Goal: Information Seeking & Learning: Find specific page/section

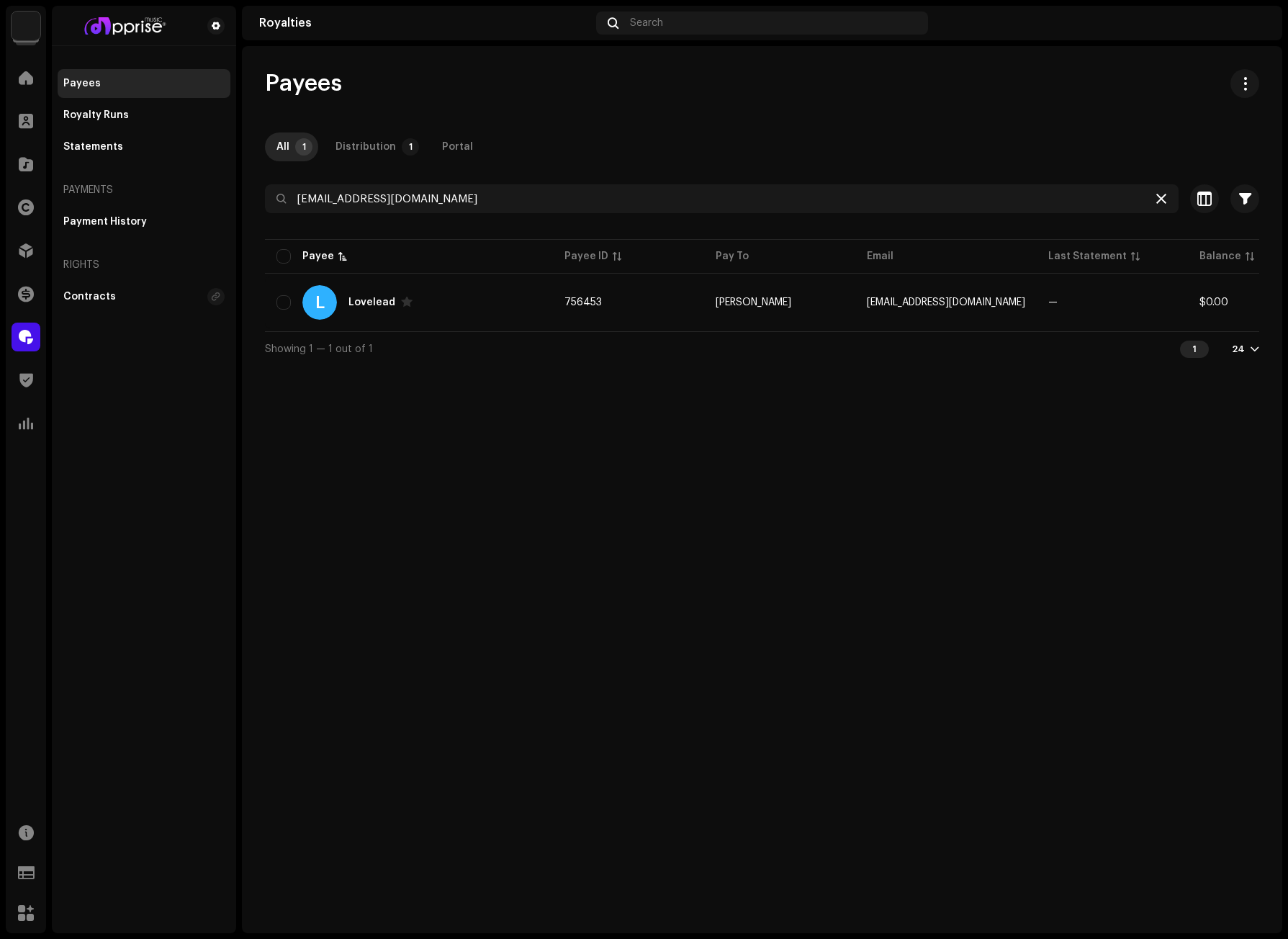
click at [1159, 195] on icon at bounding box center [1161, 199] width 10 height 12
click at [20, 245] on span at bounding box center [26, 250] width 14 height 12
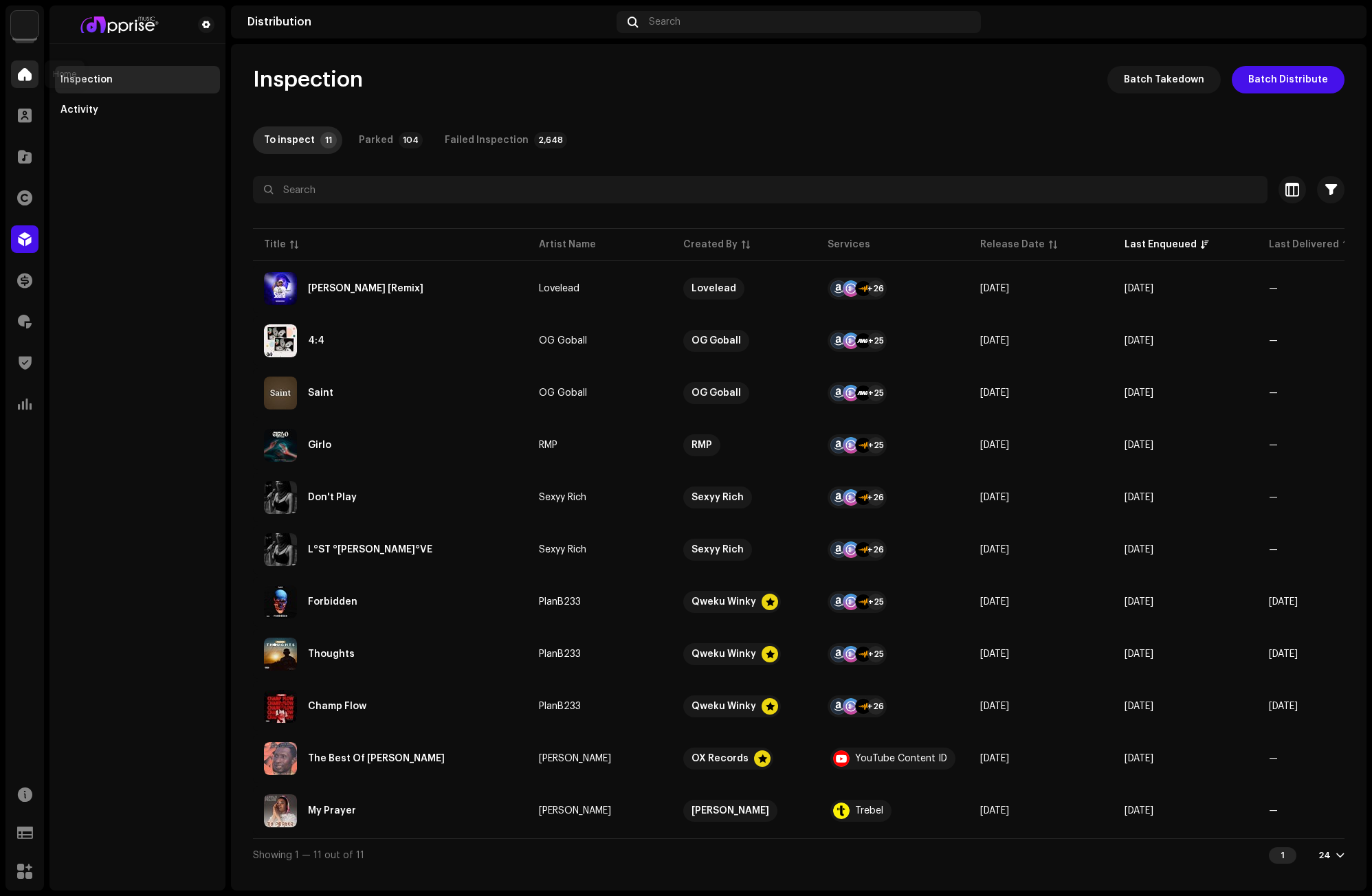
click at [27, 75] on span at bounding box center [25, 74] width 14 height 11
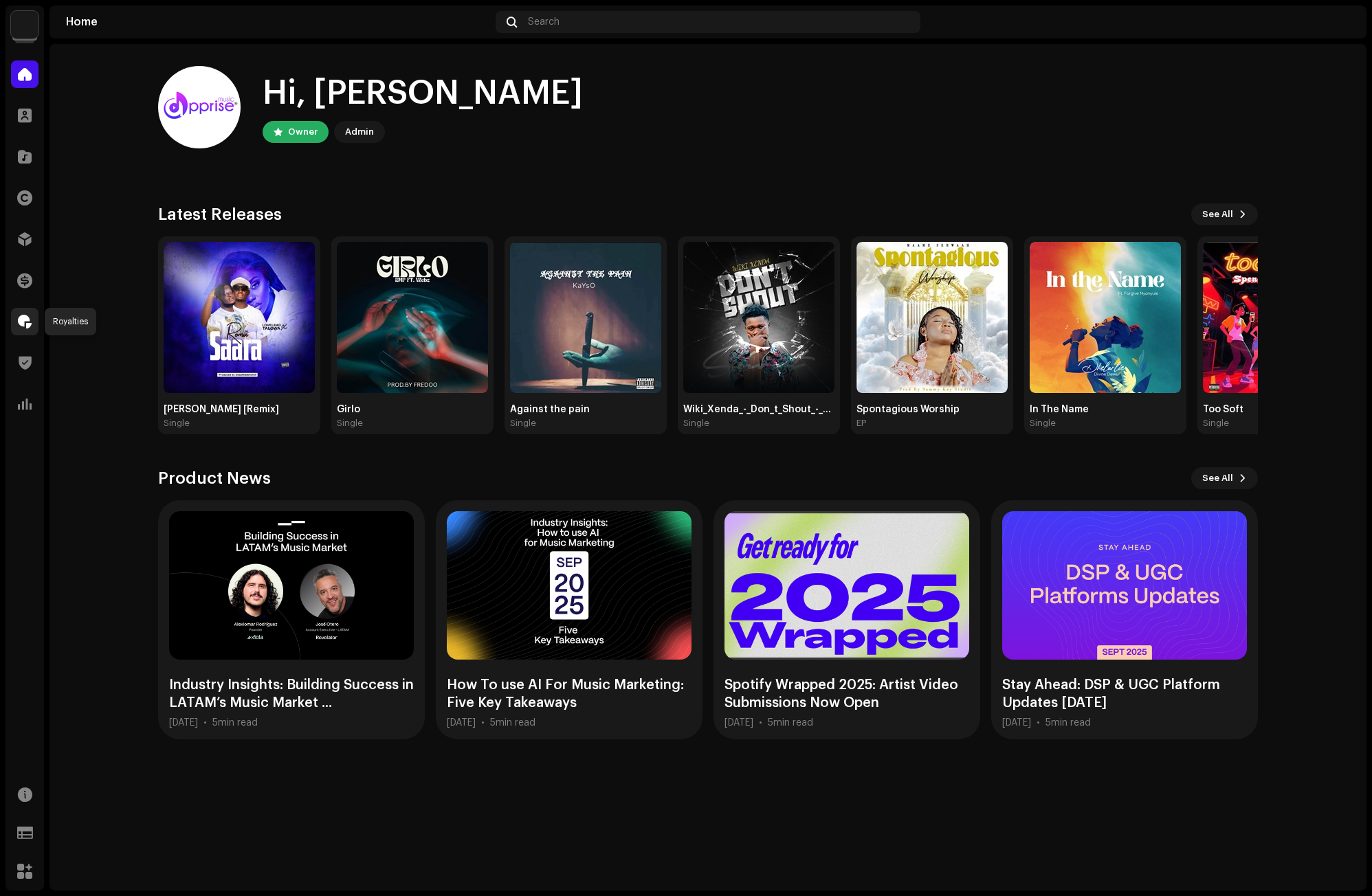
click at [21, 314] on div at bounding box center [25, 321] width 27 height 27
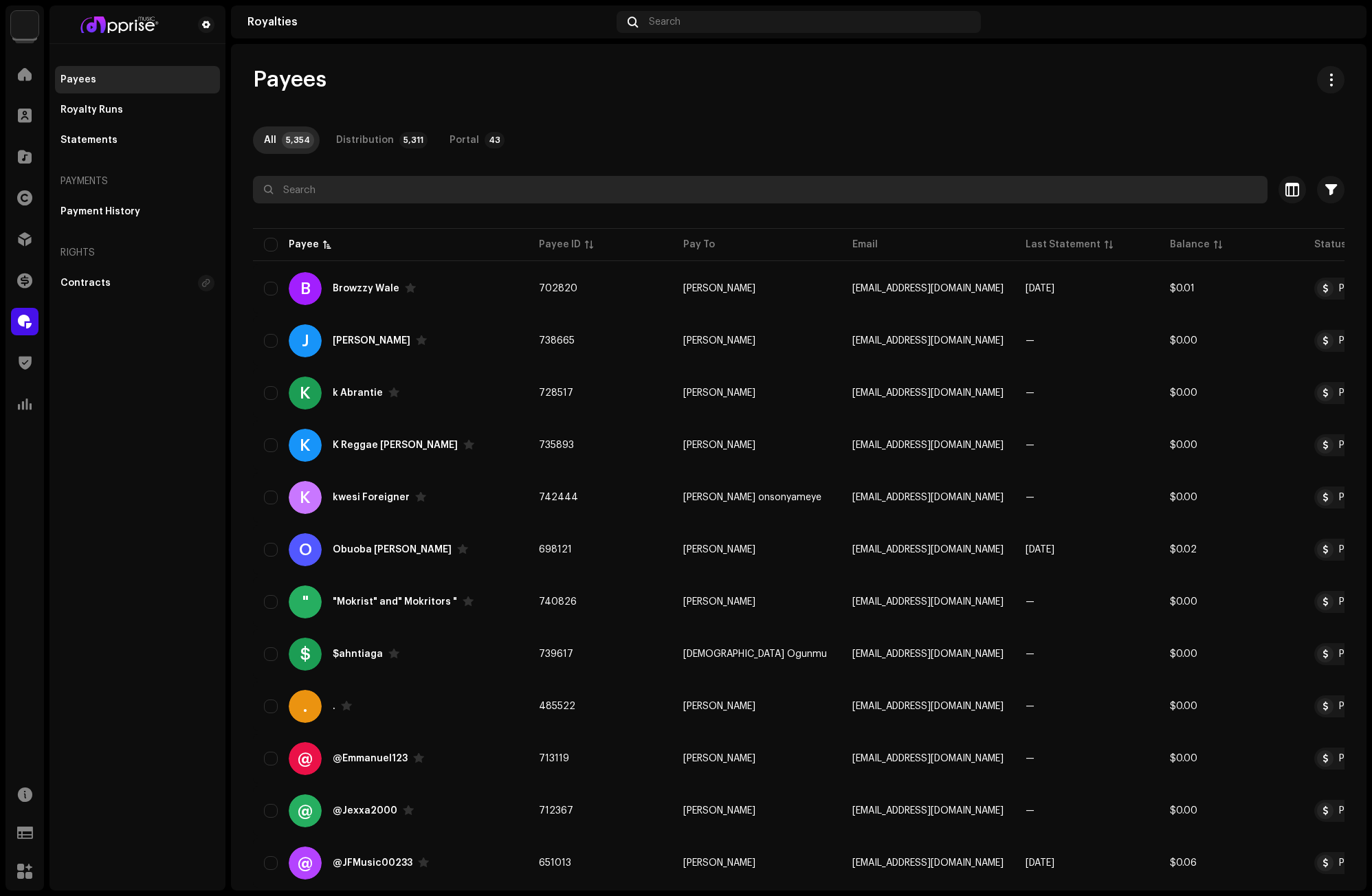
paste input "cobbyrapture@gmail.com"
type input "cobbyrapture@gmail.com"
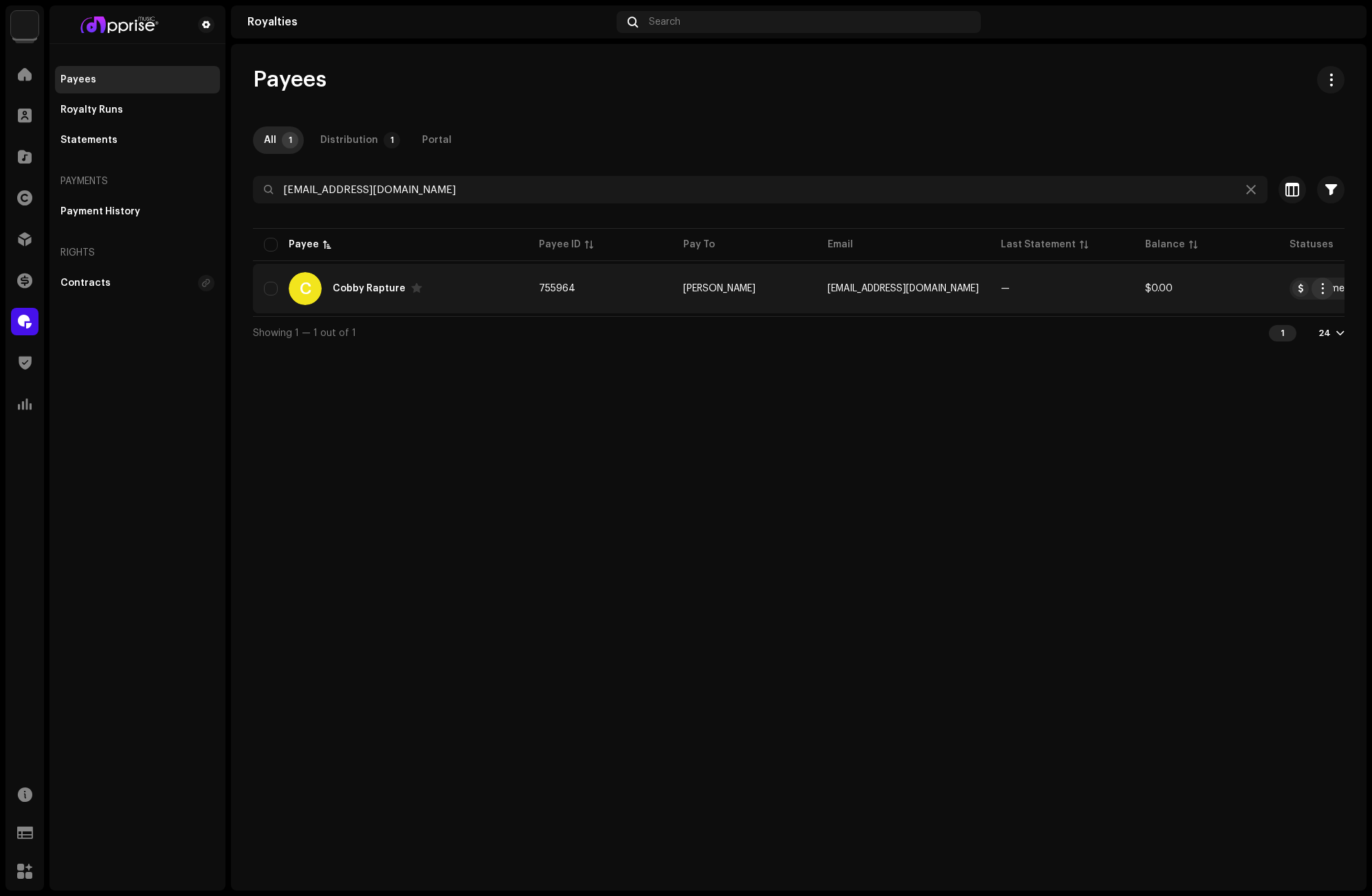
click at [1307, 287] on span "button" at bounding box center [1323, 289] width 11 height 11
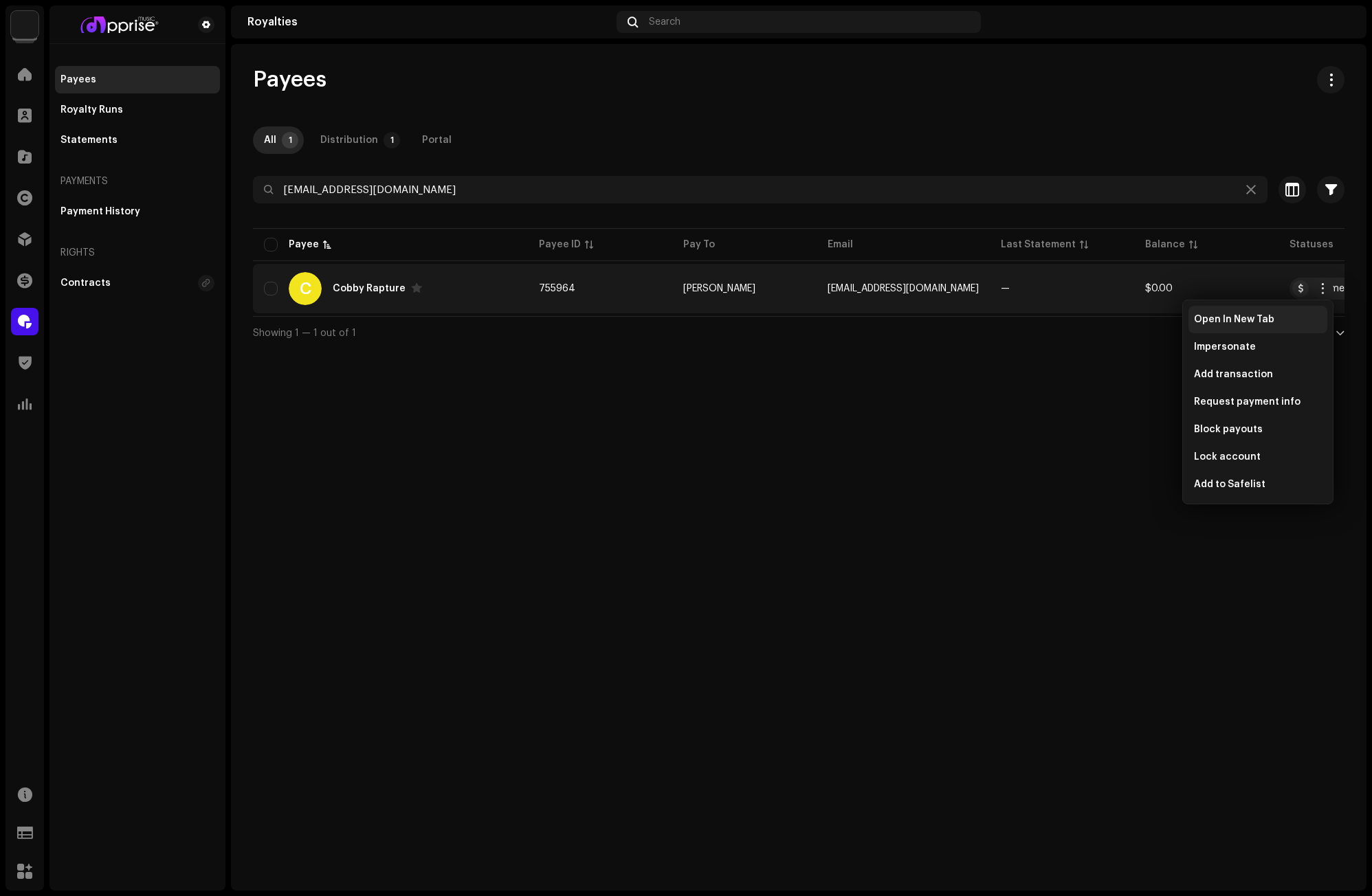
click at [1215, 313] on div "Open In New Tab" at bounding box center [1257, 319] width 139 height 27
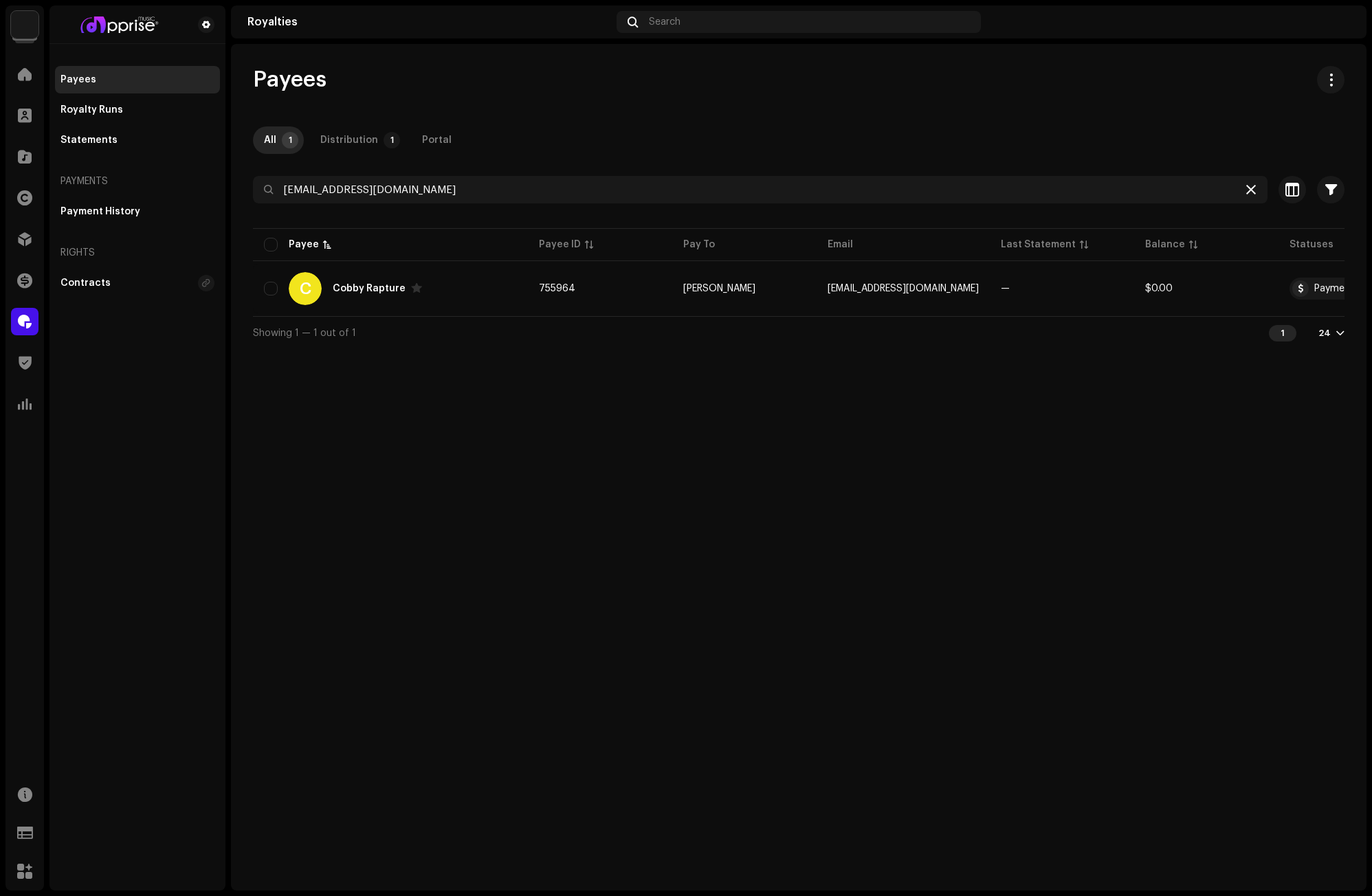
click at [1245, 185] on div at bounding box center [1251, 190] width 17 height 17
click at [1252, 187] on icon at bounding box center [1251, 190] width 10 height 11
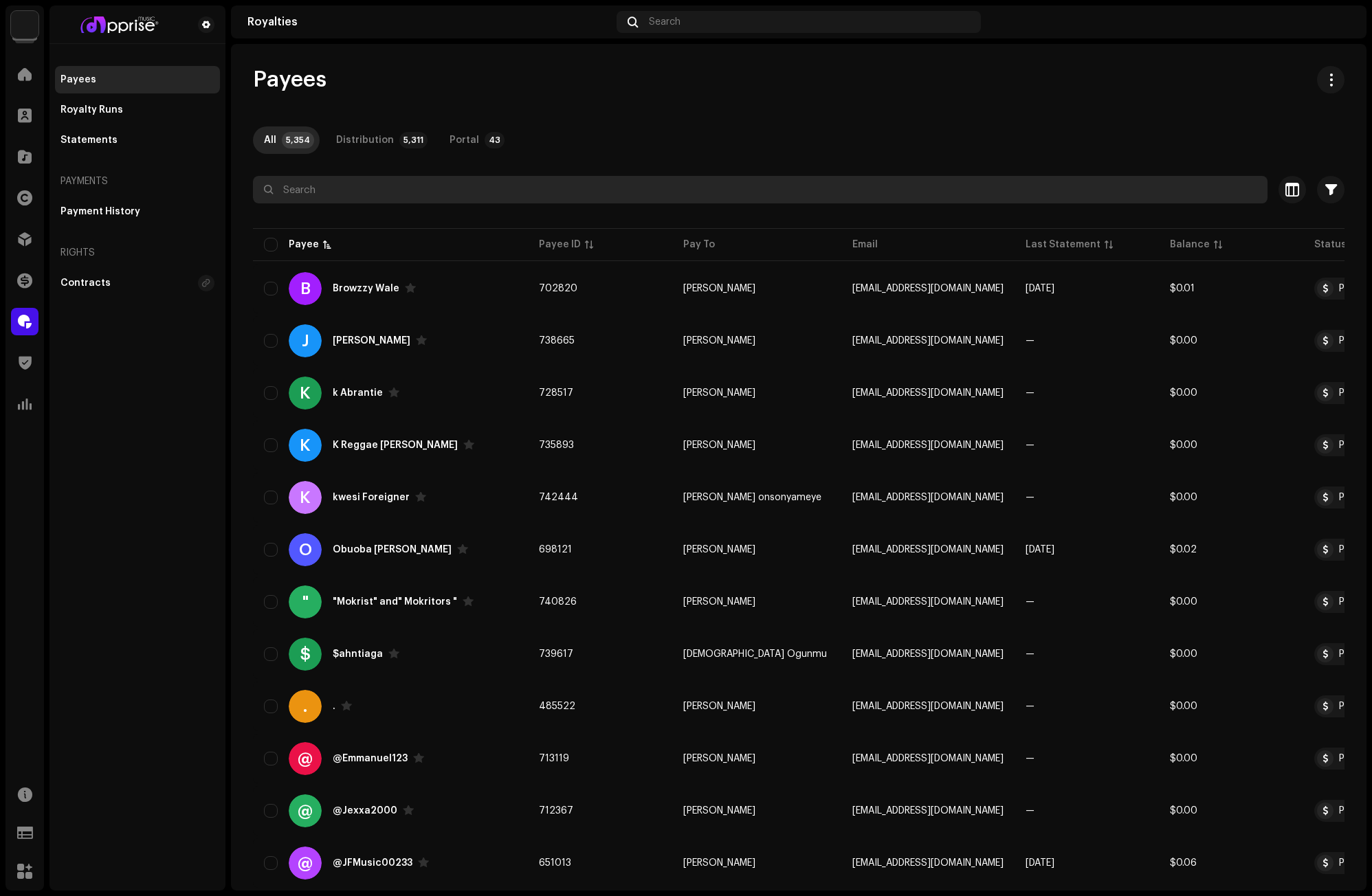
paste input "Gambo Junior"
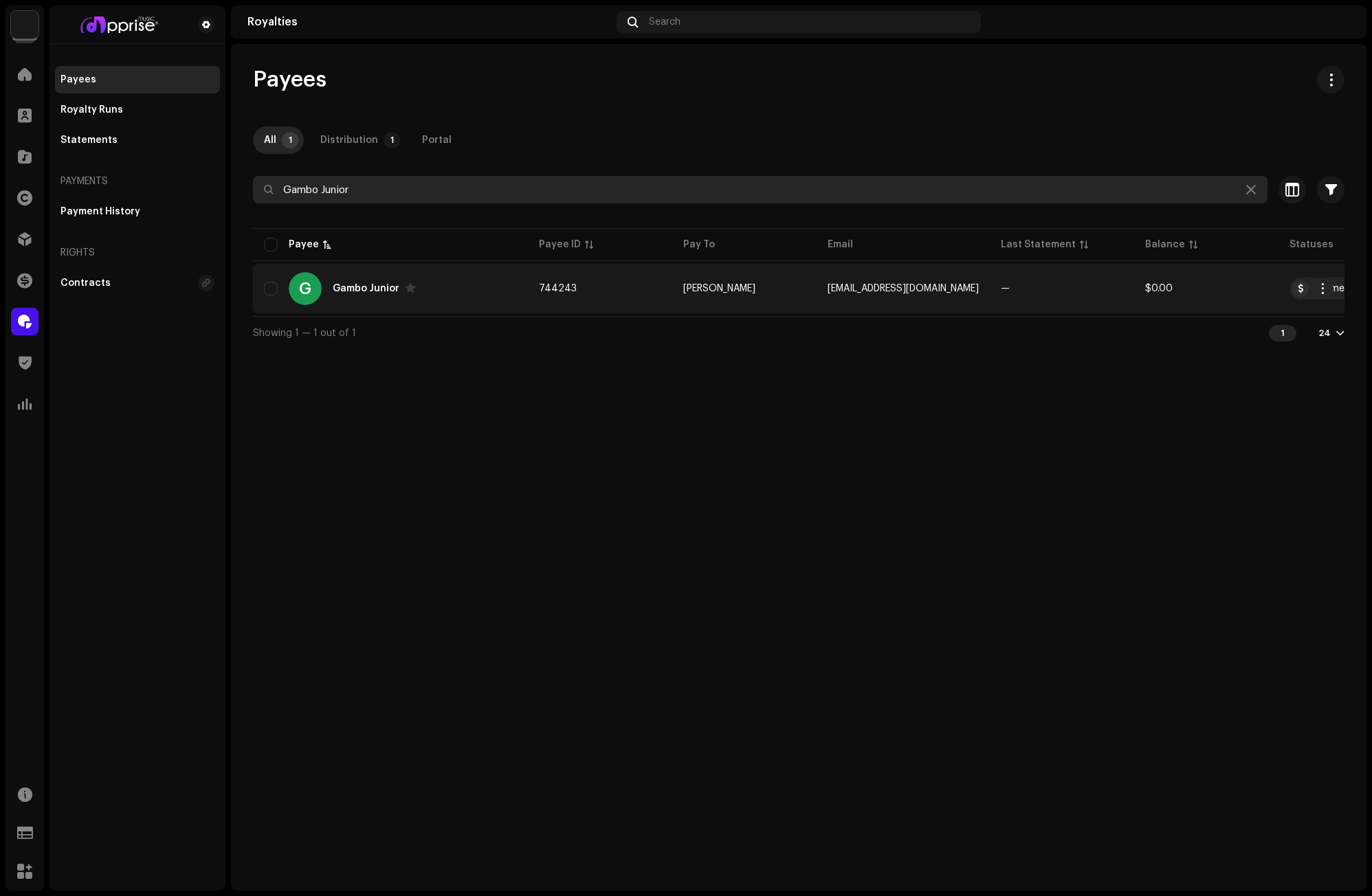
type input "Gambo Junior"
copy span "gambojunior57@gmail.com"
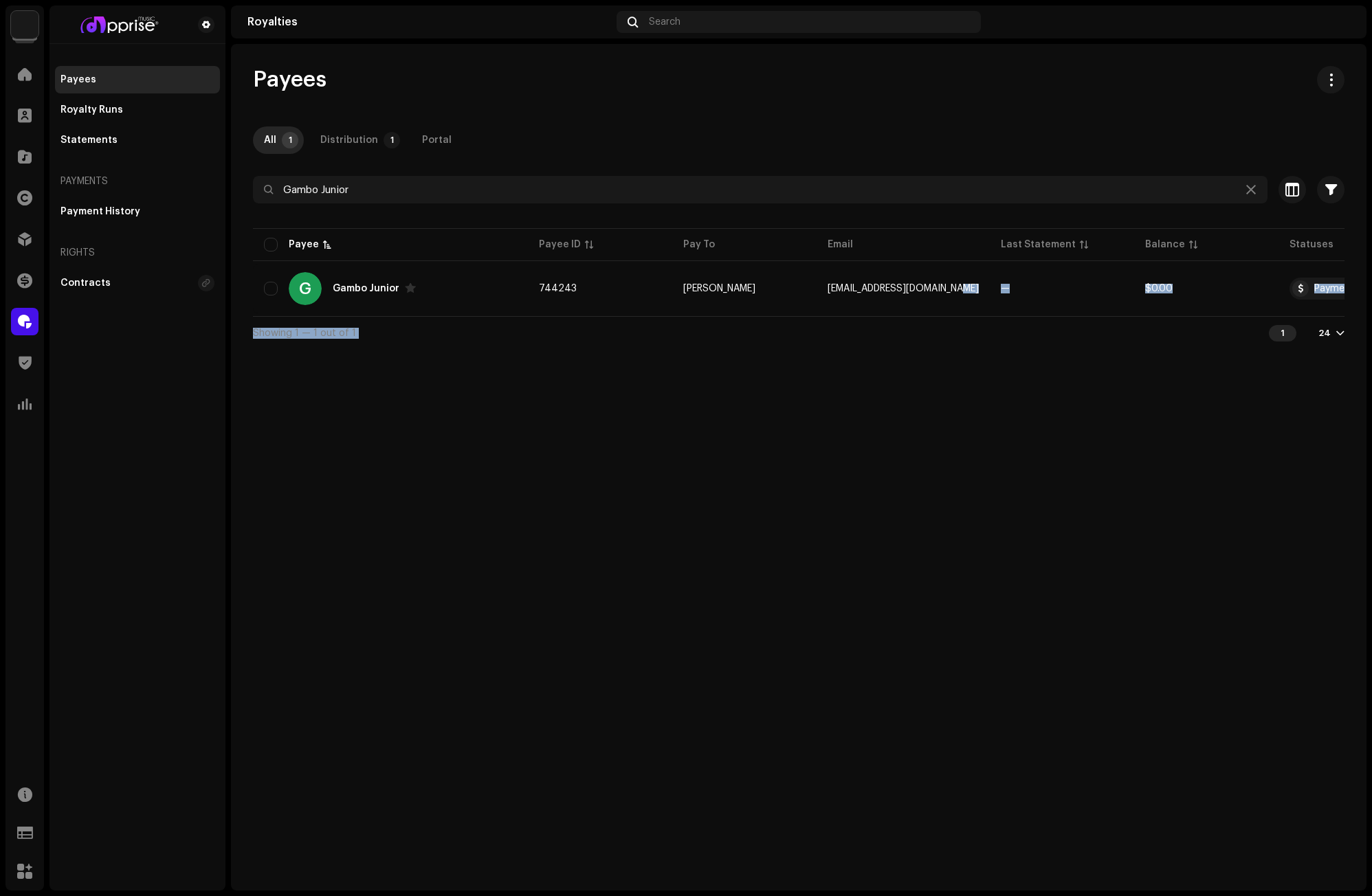
drag, startPoint x: 947, startPoint y: 286, endPoint x: 846, endPoint y: 418, distance: 166.2
click at [843, 415] on div "Payees All 1 Distribution 1 Portal Gambo Junior Selected 0 Select all 1 Options…" at bounding box center [799, 467] width 1136 height 847
drag, startPoint x: 849, startPoint y: 423, endPoint x: 1009, endPoint y: 6, distance: 446.6
click at [850, 421] on div "Payees All 1 Distribution 1 Portal Gambo Junior Selected 0 Select all 1 Options…" at bounding box center [799, 467] width 1136 height 847
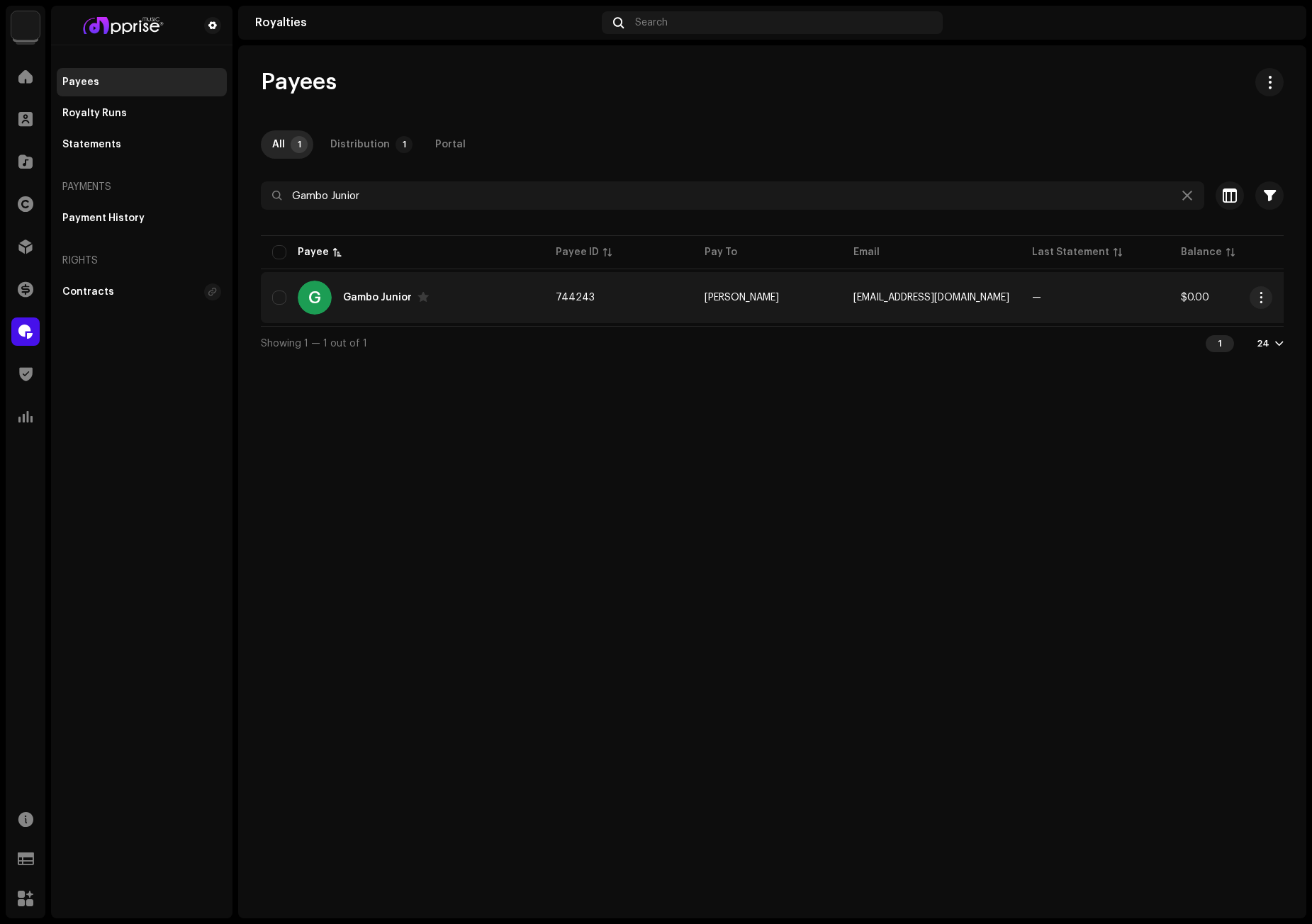
click at [368, 299] on div "Gambo Junior" at bounding box center [378, 297] width 69 height 10
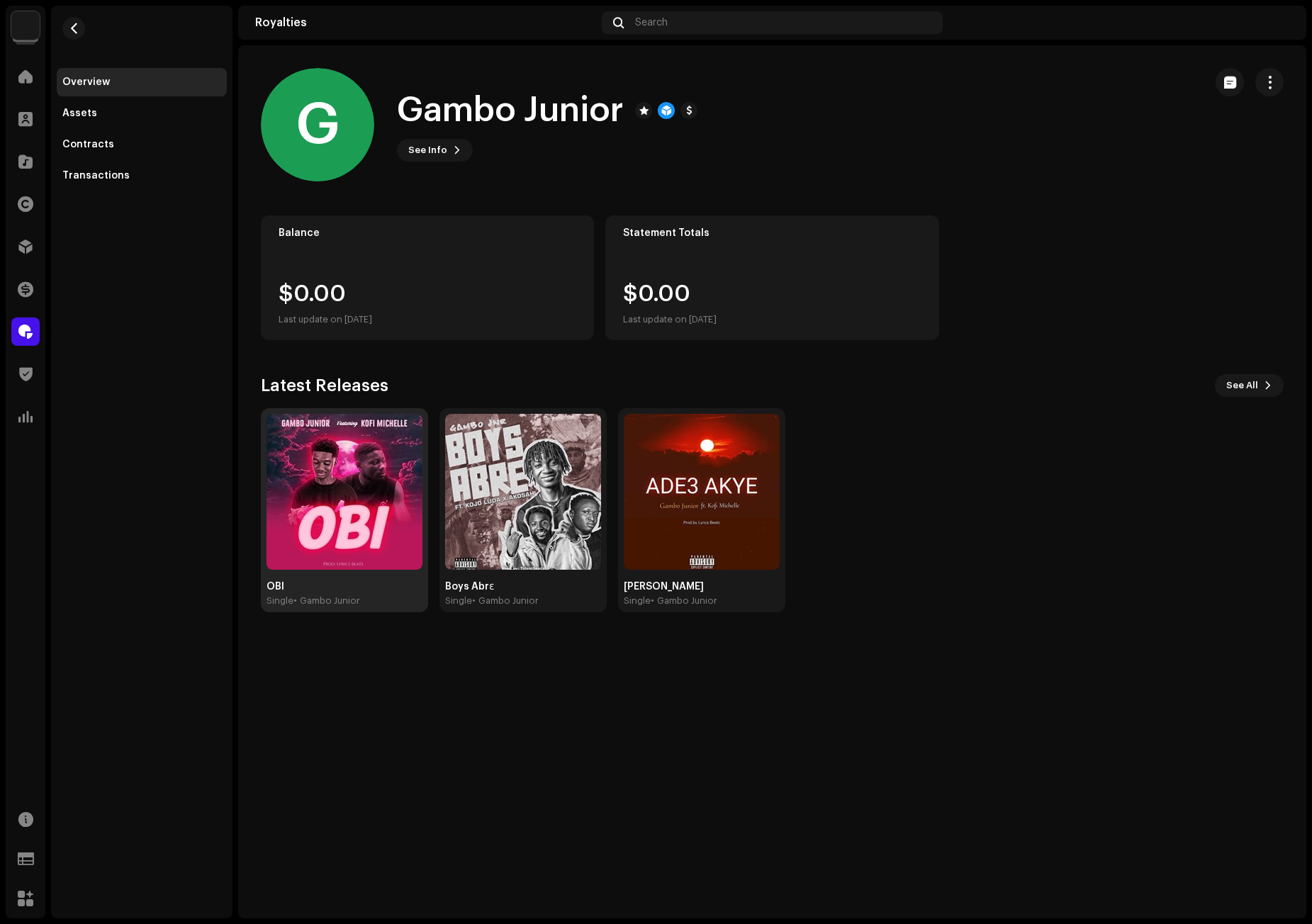
click at [360, 489] on img at bounding box center [344, 491] width 156 height 156
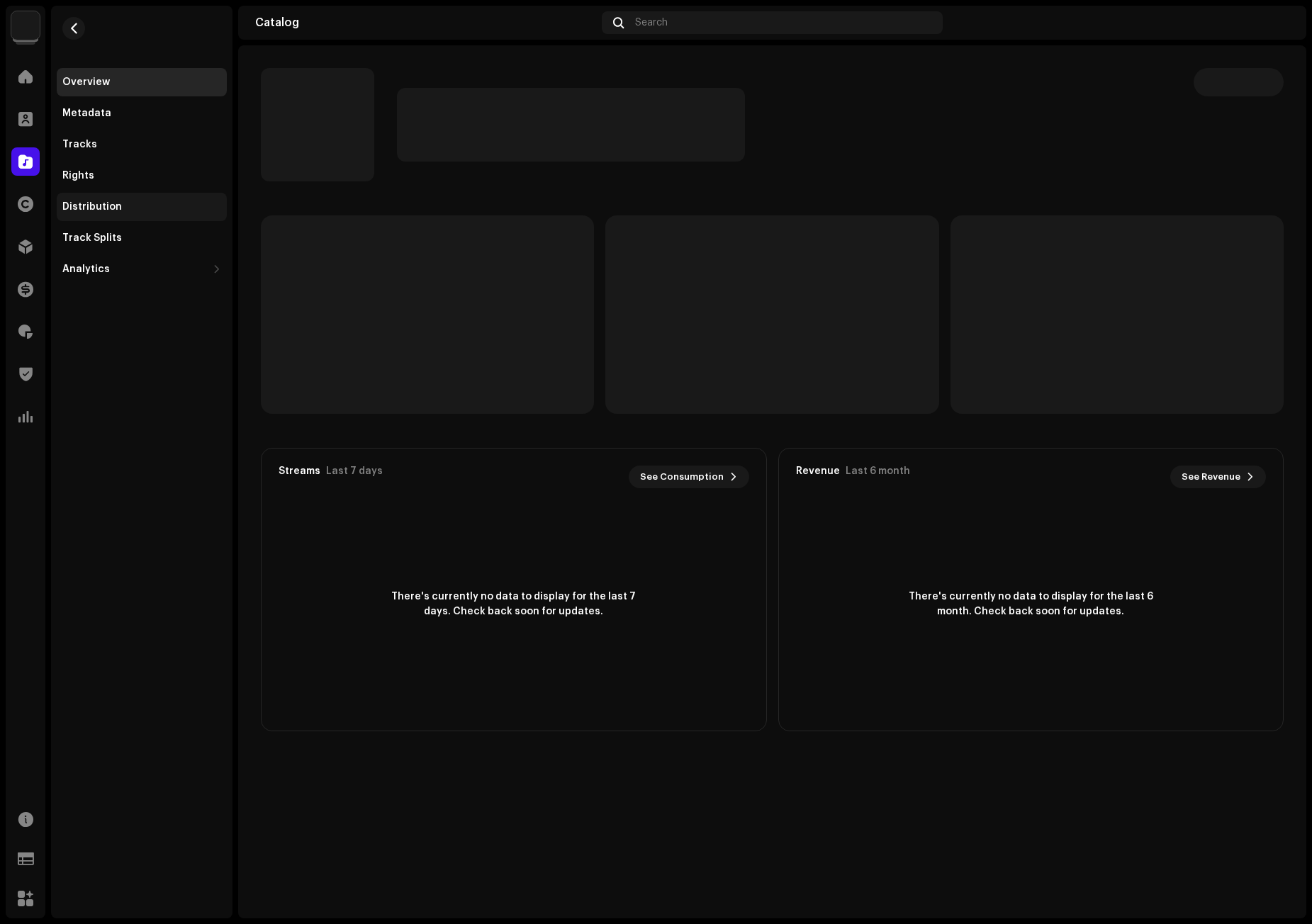
click at [106, 217] on div "Distribution" at bounding box center [142, 207] width 170 height 28
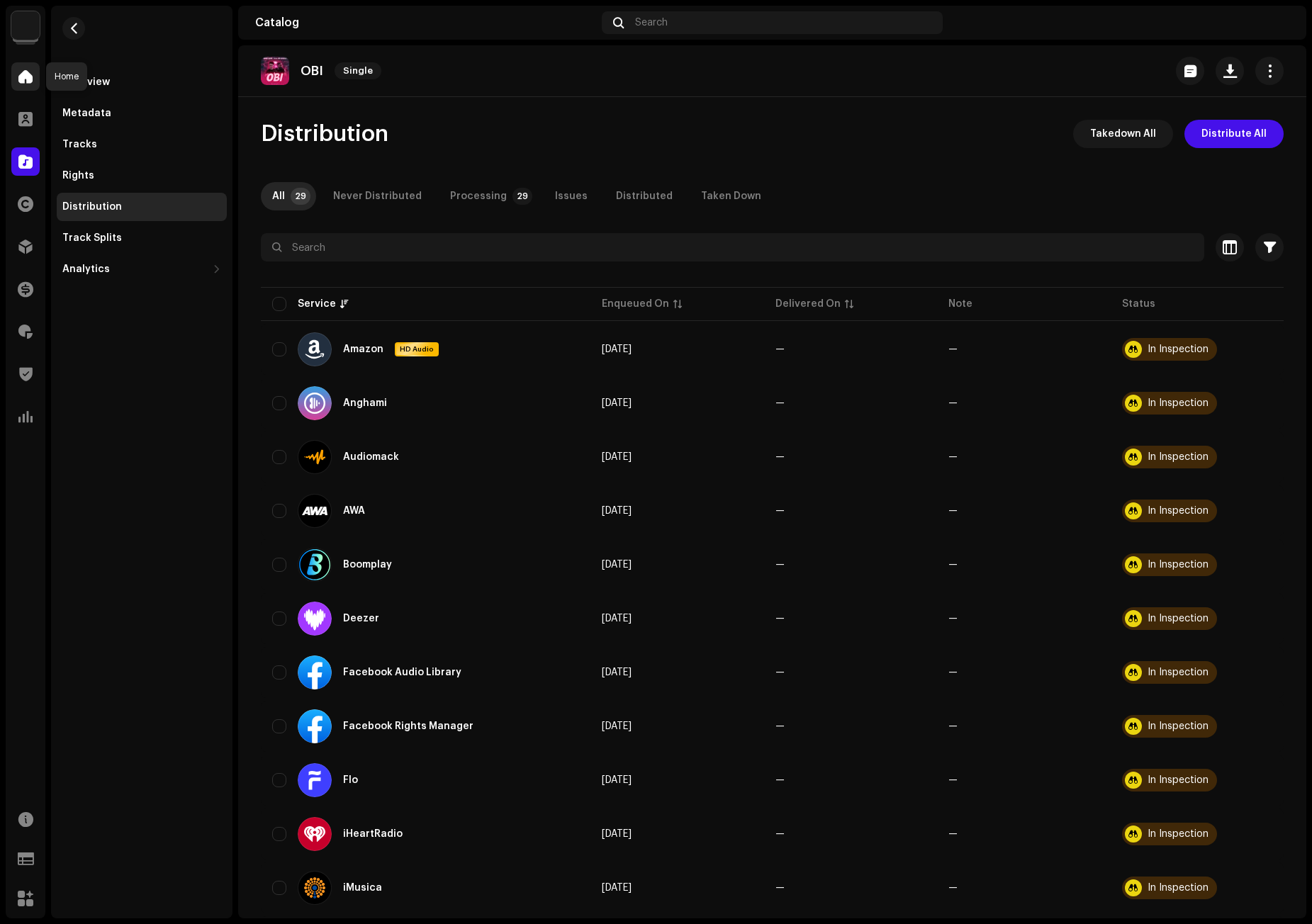
click at [28, 76] on span at bounding box center [26, 77] width 14 height 12
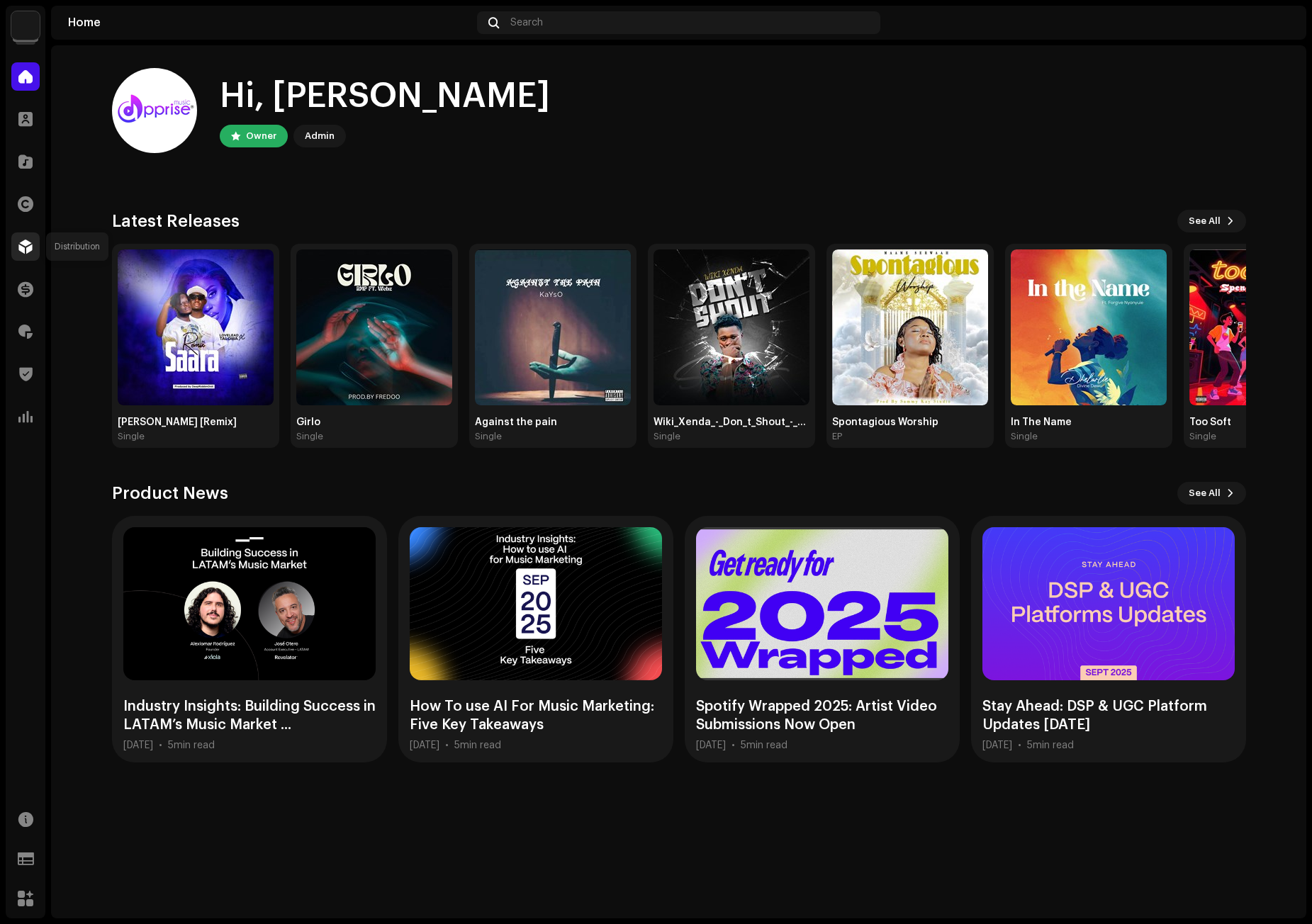
click at [19, 241] on span at bounding box center [26, 246] width 14 height 12
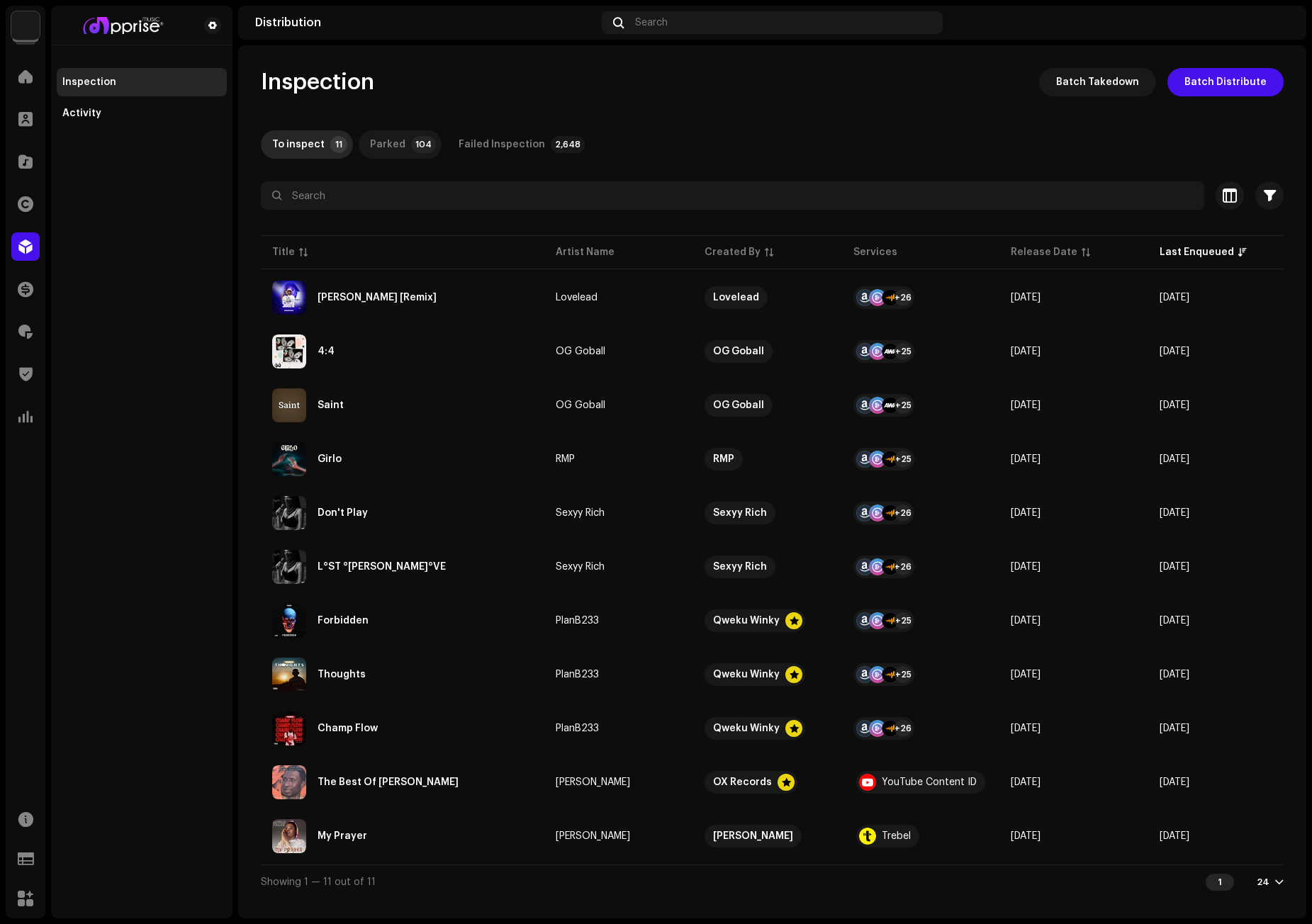
click at [411, 144] on p-badge "104" at bounding box center [424, 145] width 25 height 17
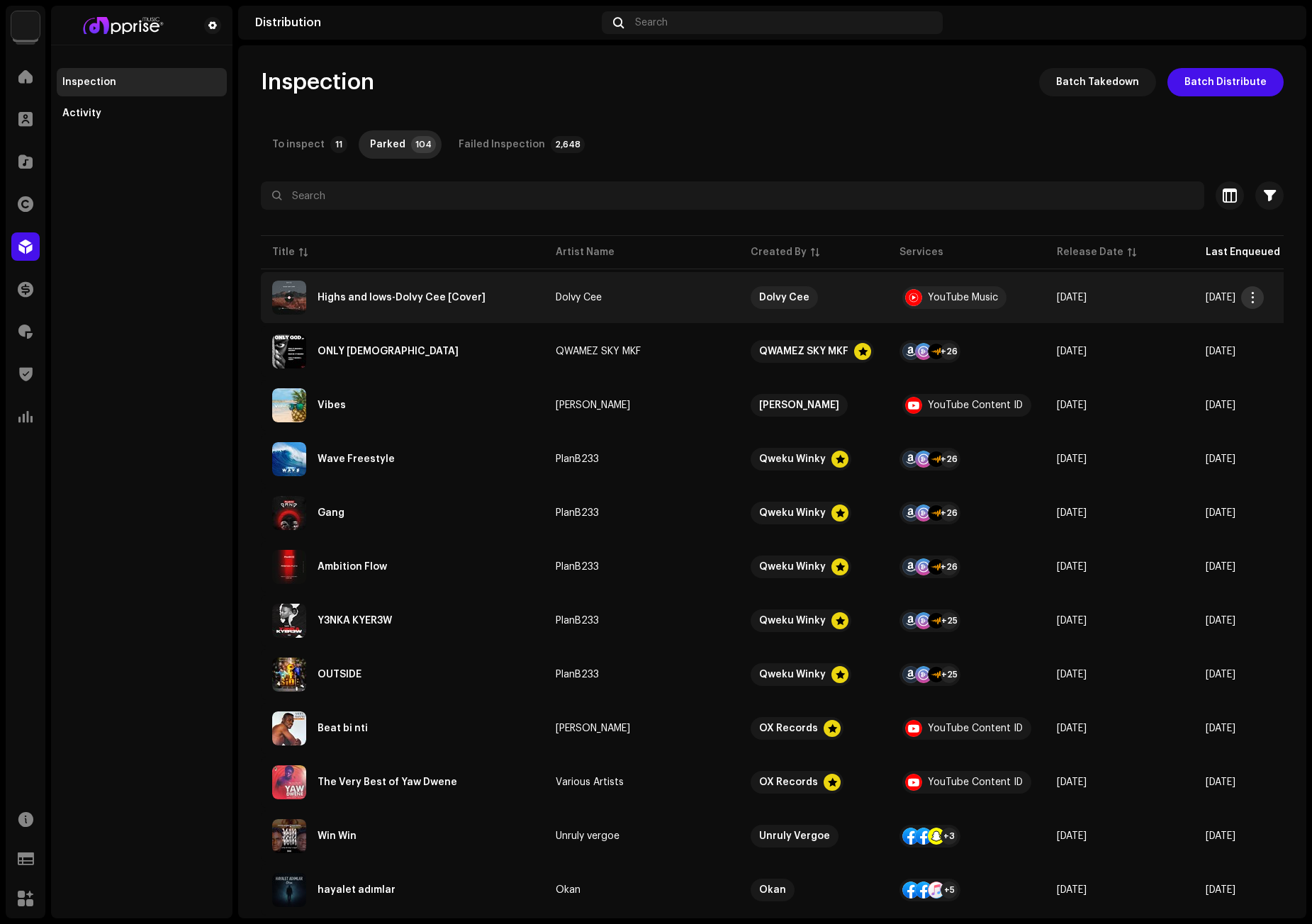
click at [1256, 299] on span "button" at bounding box center [1253, 298] width 11 height 12
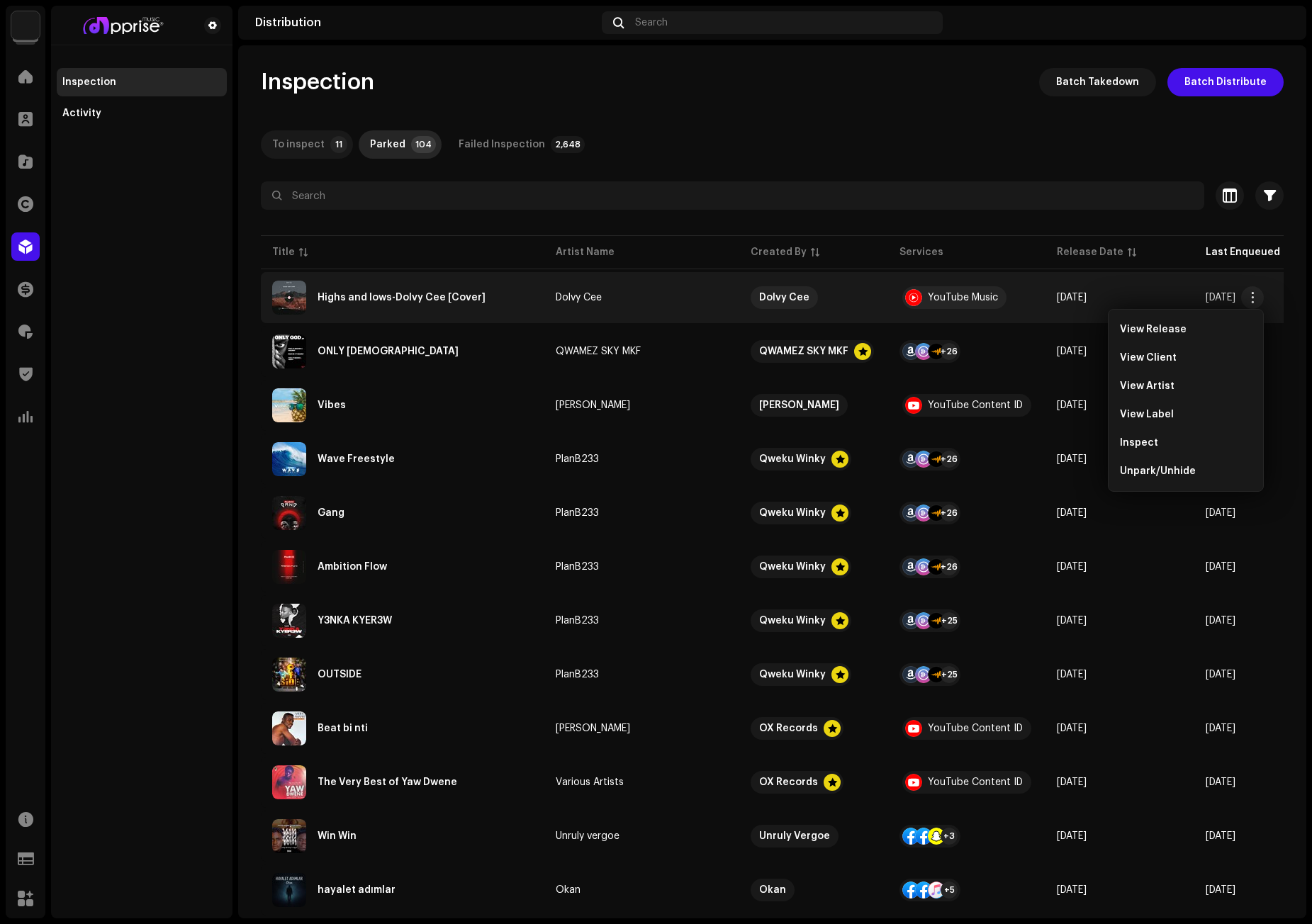
click at [302, 139] on div "To inspect" at bounding box center [298, 145] width 52 height 28
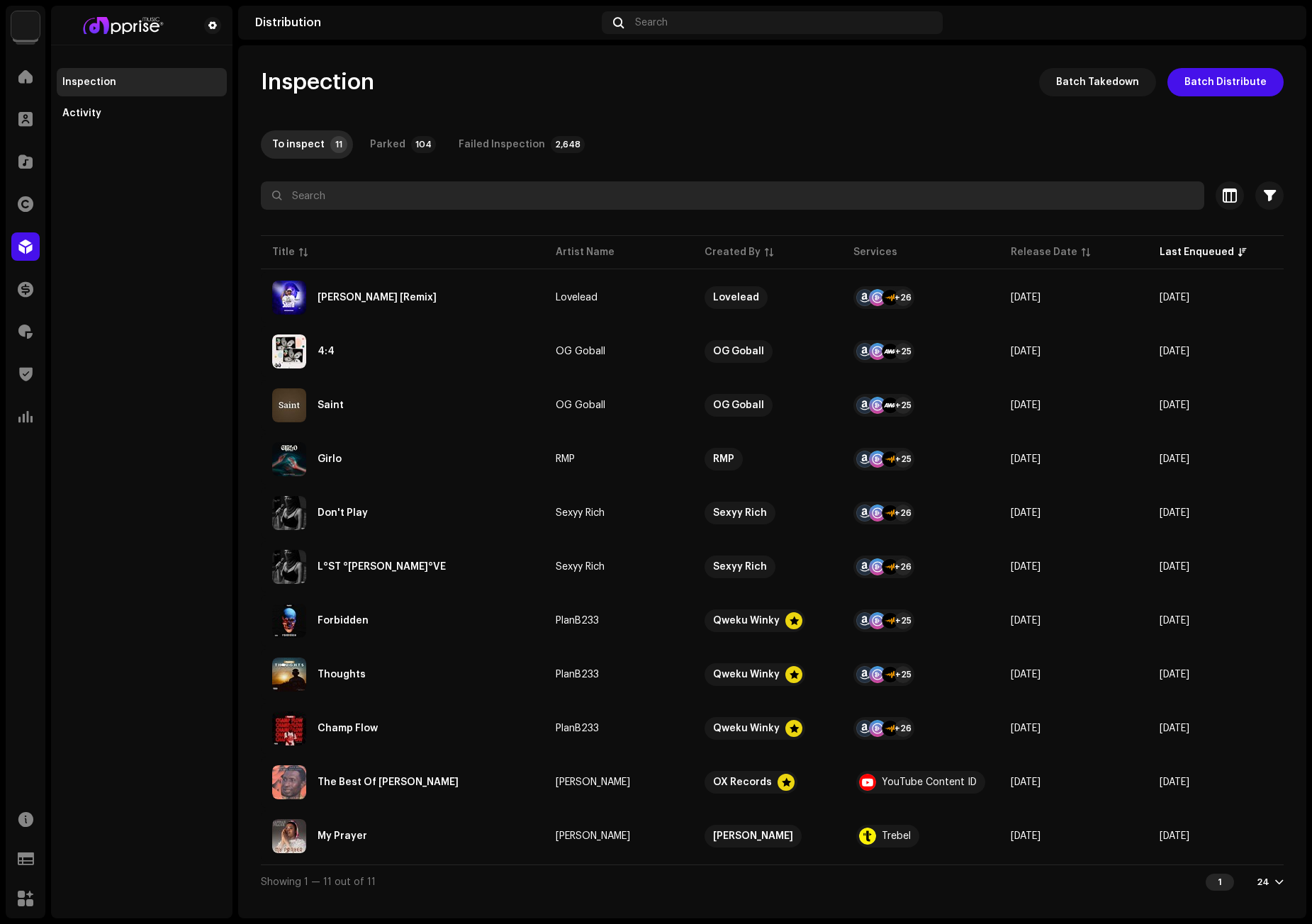
click at [307, 192] on input "text" at bounding box center [733, 195] width 944 height 28
paste input "Gambo Junior"
type input "Gambo Junior"
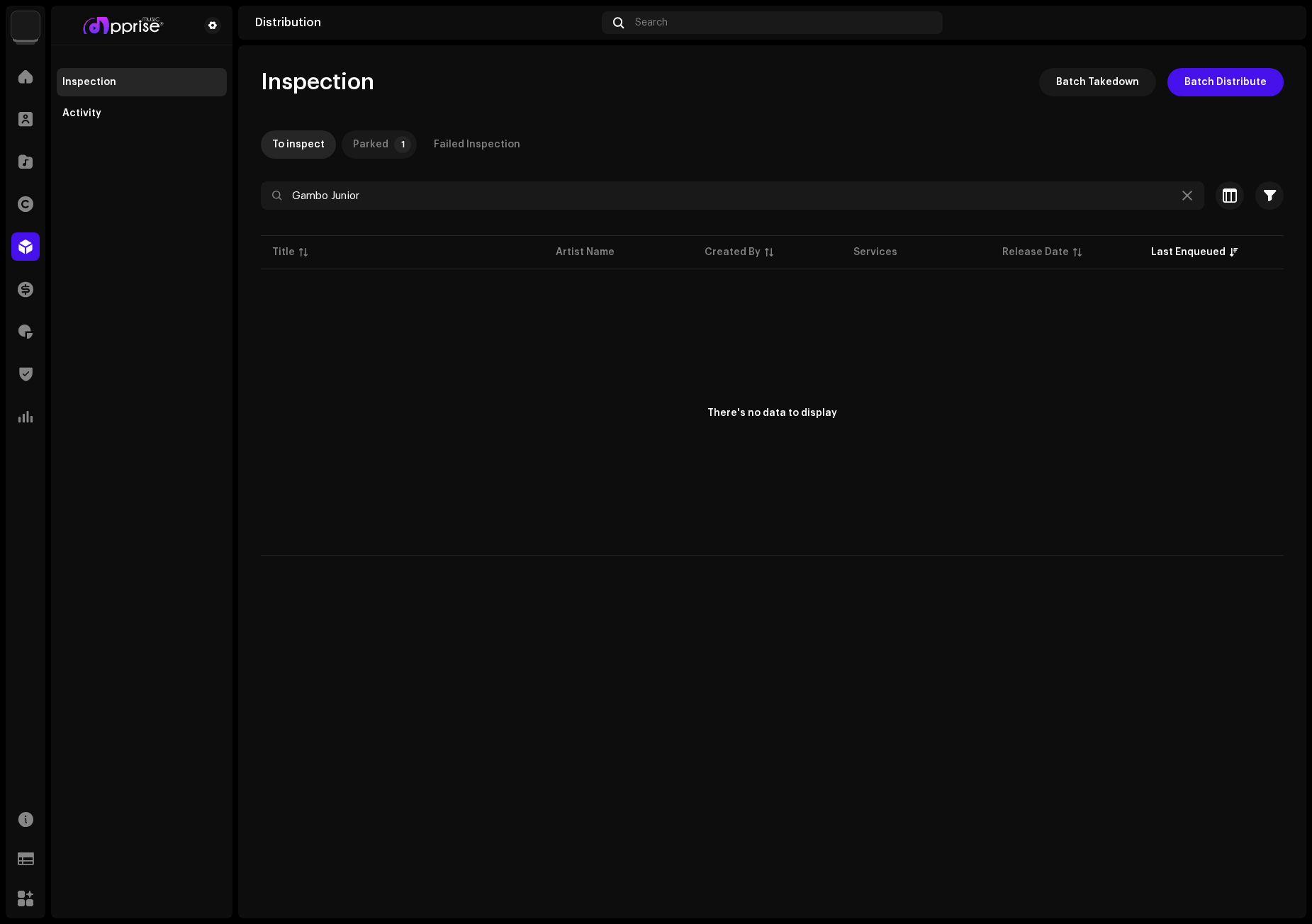
click at [374, 133] on div "Parked" at bounding box center [370, 145] width 35 height 28
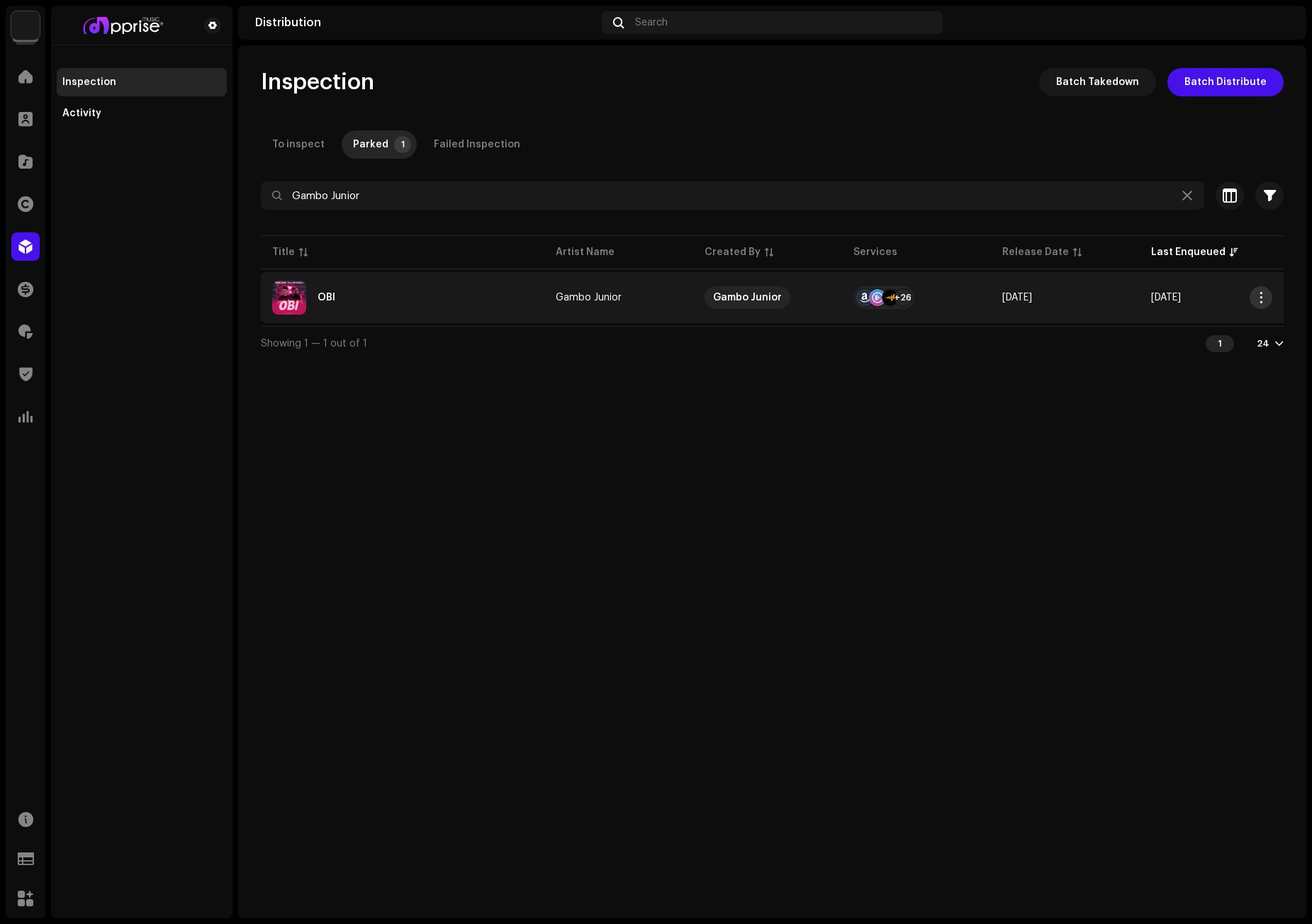
click at [1258, 293] on span "button" at bounding box center [1261, 298] width 11 height 12
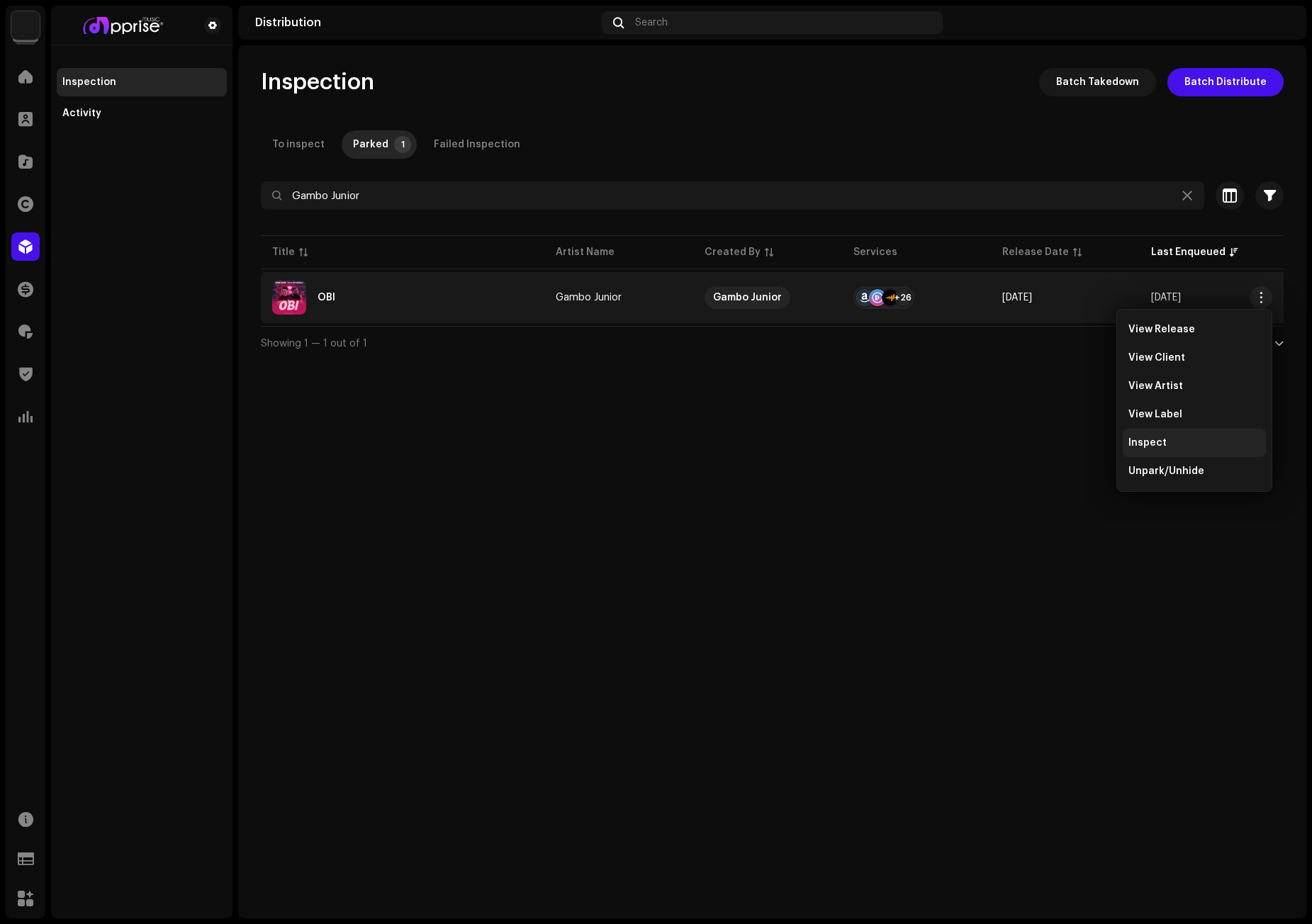
click at [1156, 439] on span "Inspect" at bounding box center [1147, 442] width 38 height 12
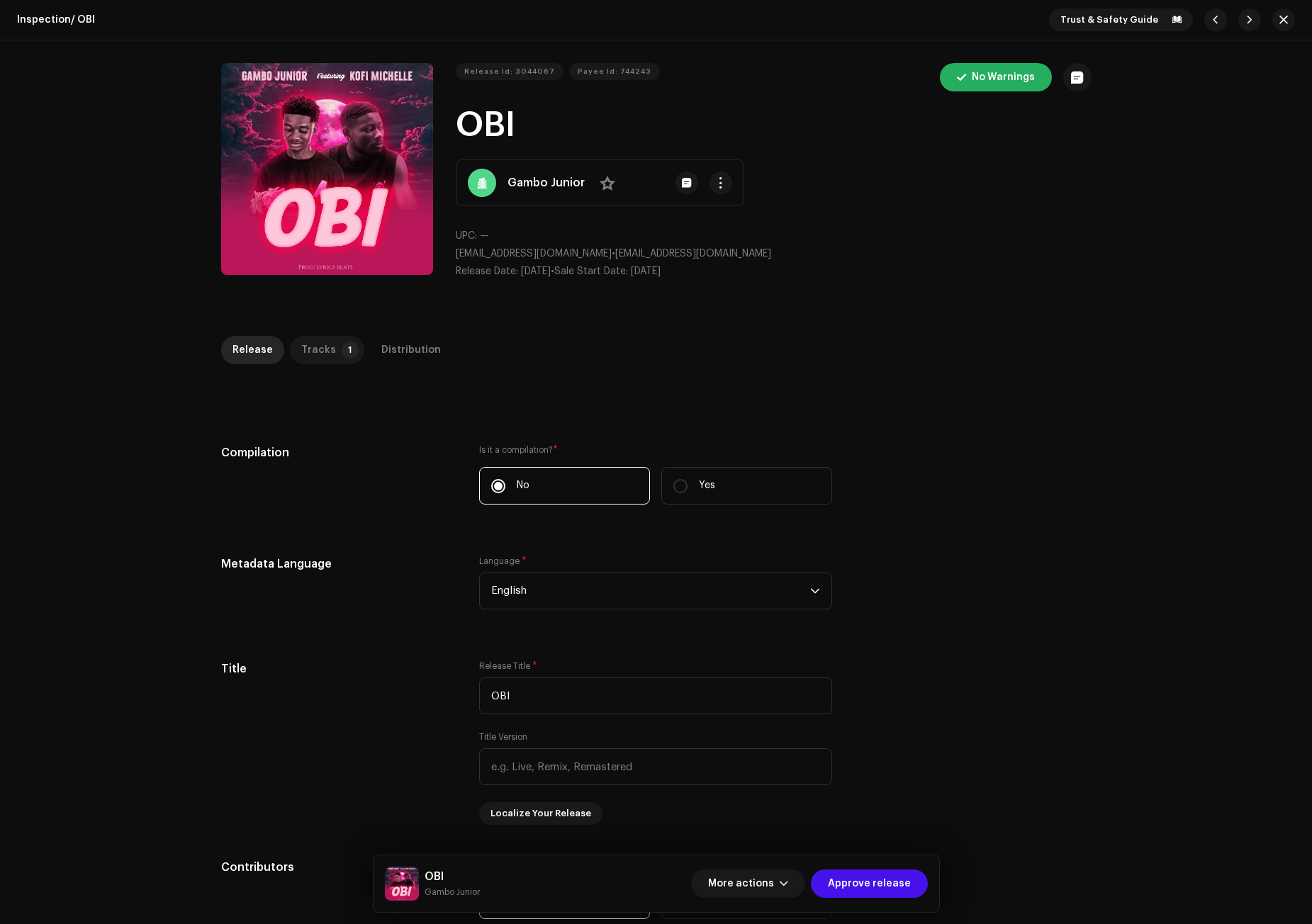
click at [317, 349] on div "Tracks" at bounding box center [318, 350] width 34 height 28
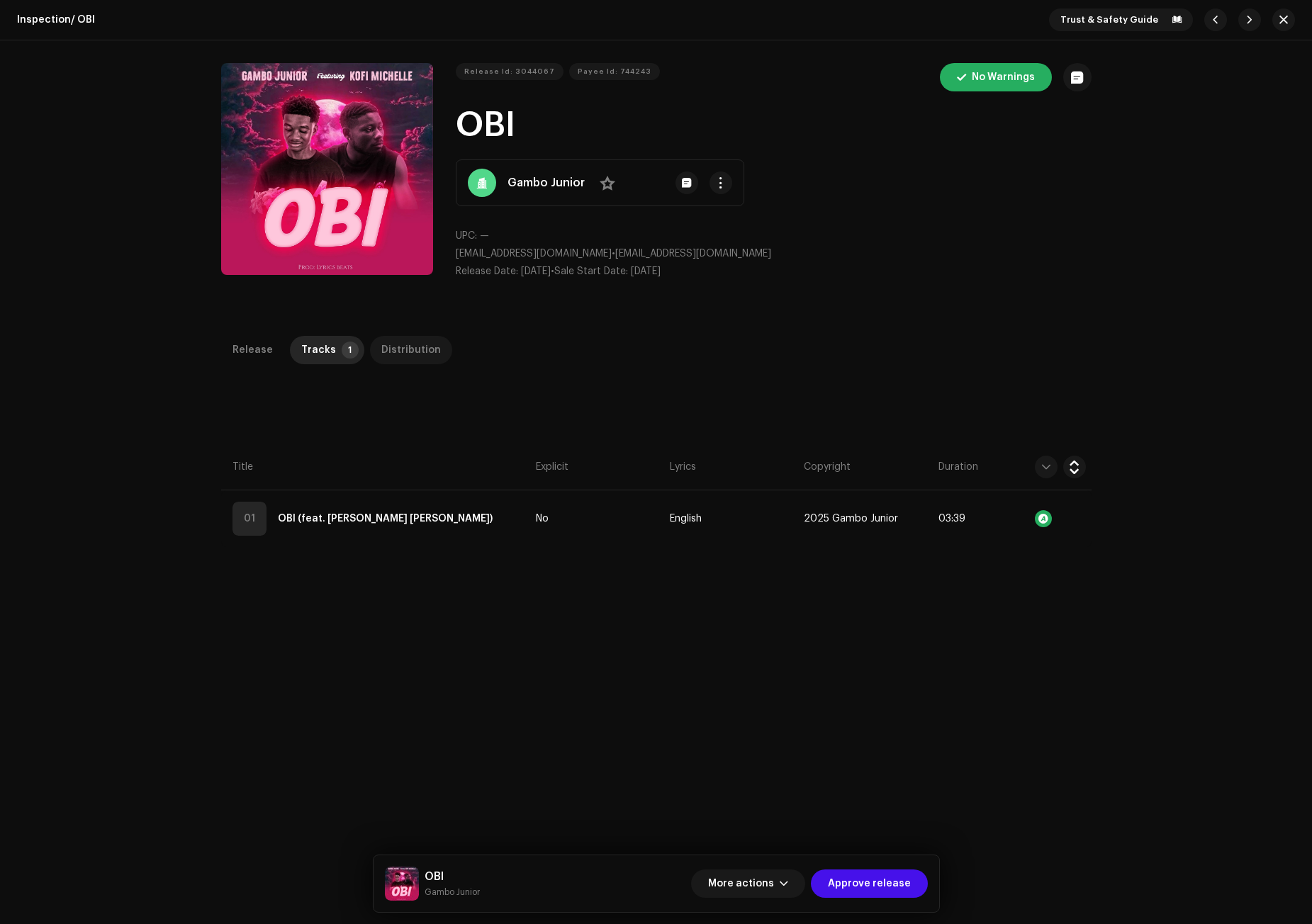
click at [391, 349] on div "Distribution" at bounding box center [411, 350] width 59 height 28
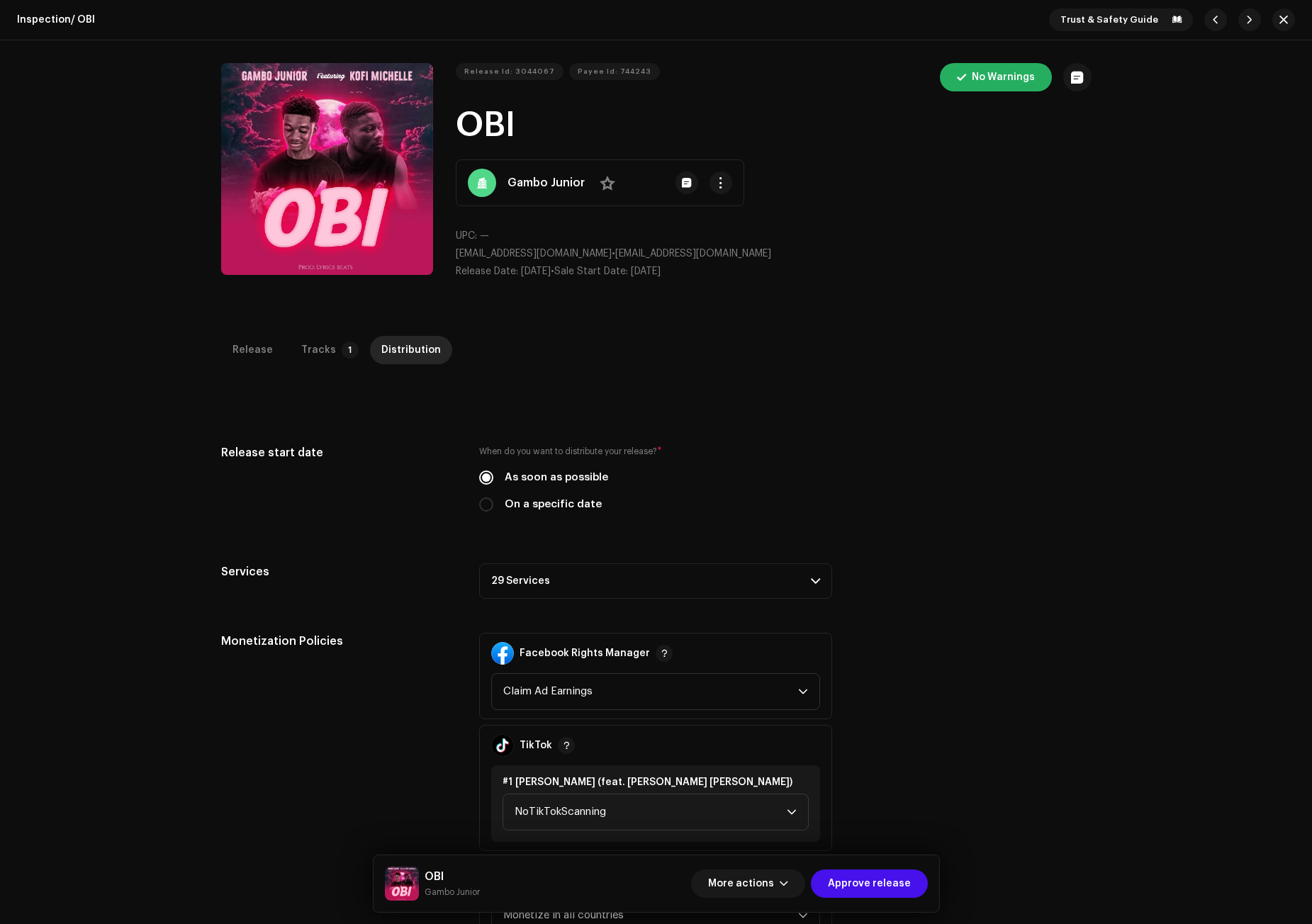
scroll to position [284, 0]
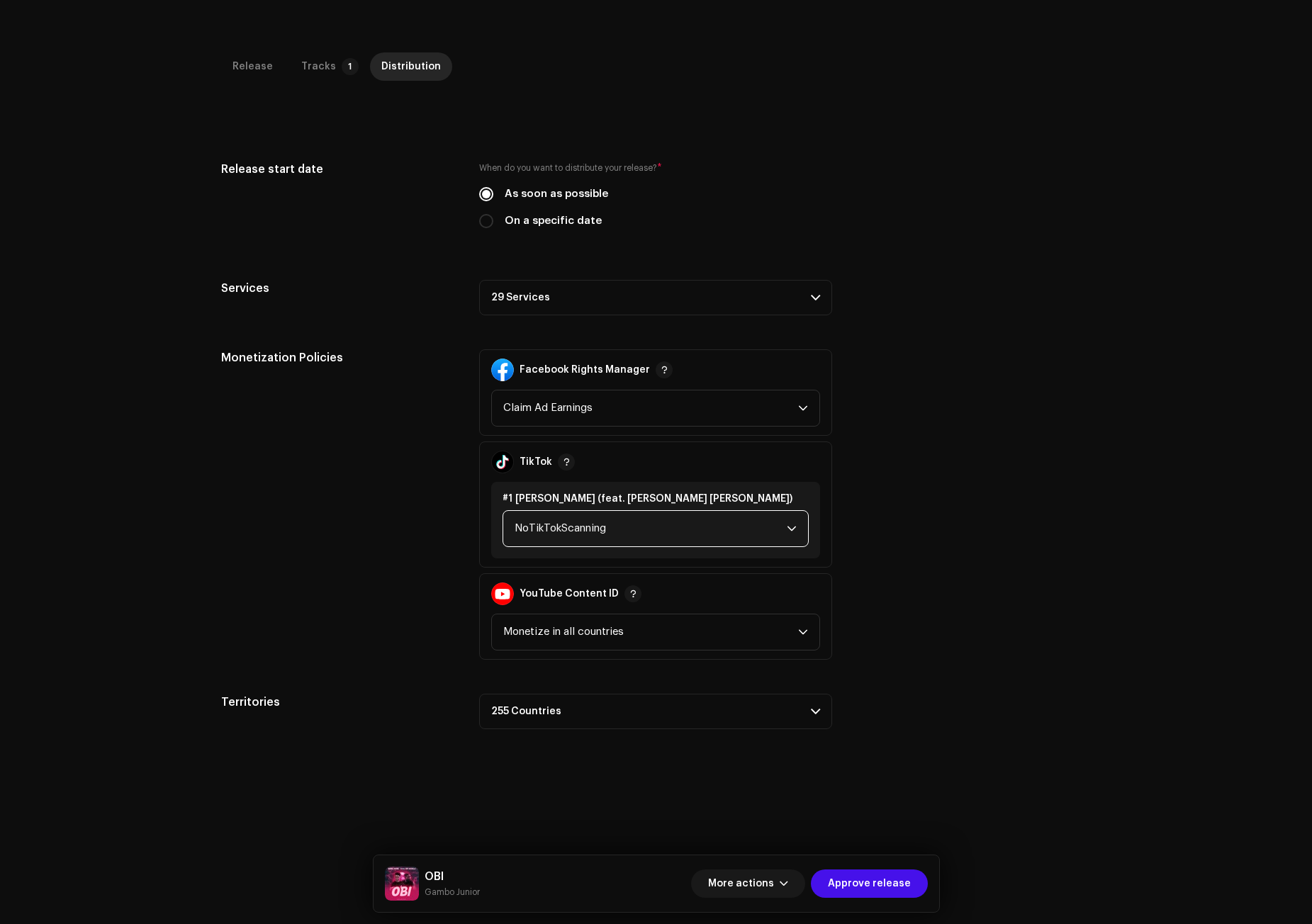
click at [543, 521] on span "NoTikTokScanning" at bounding box center [651, 528] width 272 height 35
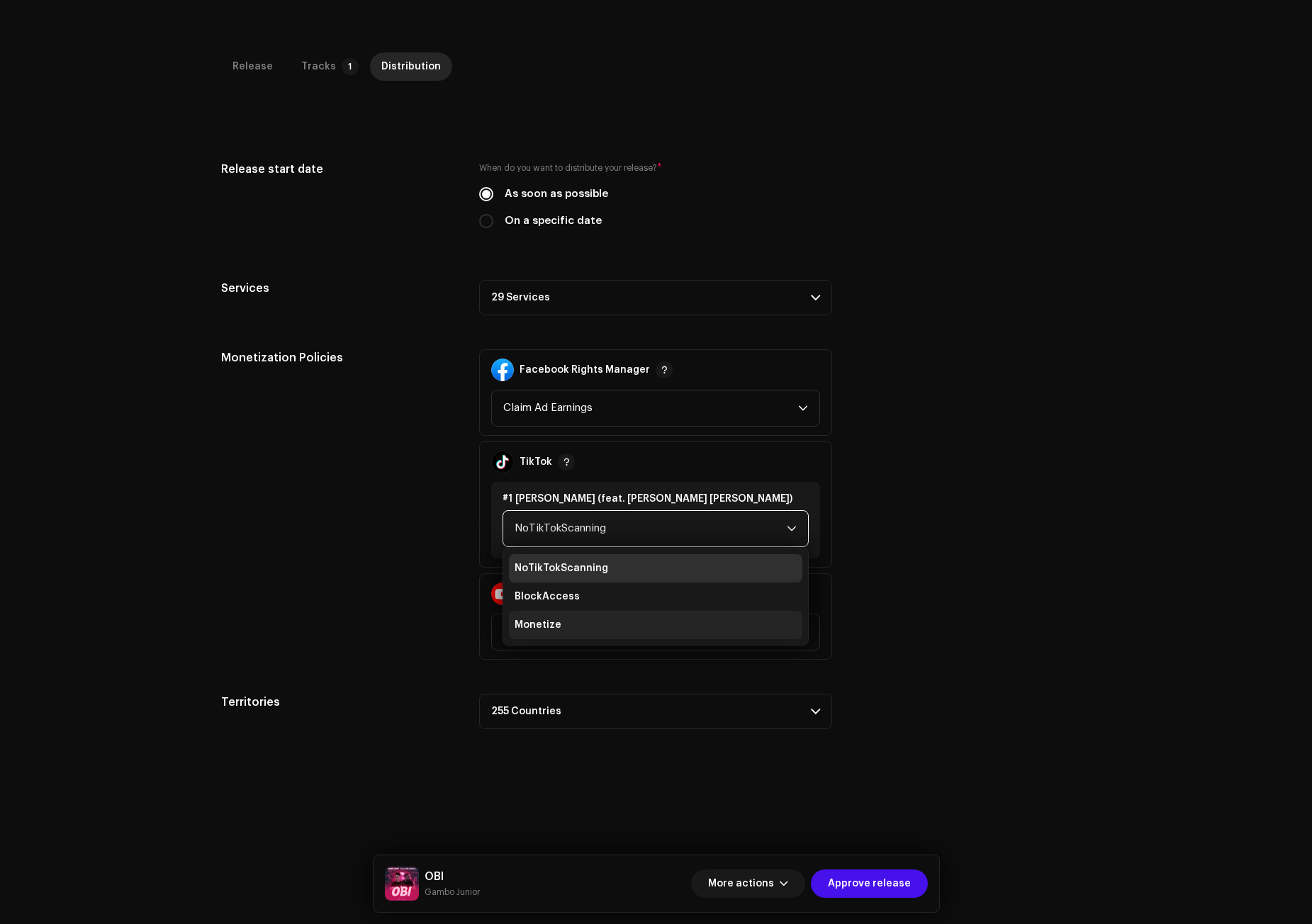
click at [530, 628] on span "Monetize" at bounding box center [538, 625] width 47 height 14
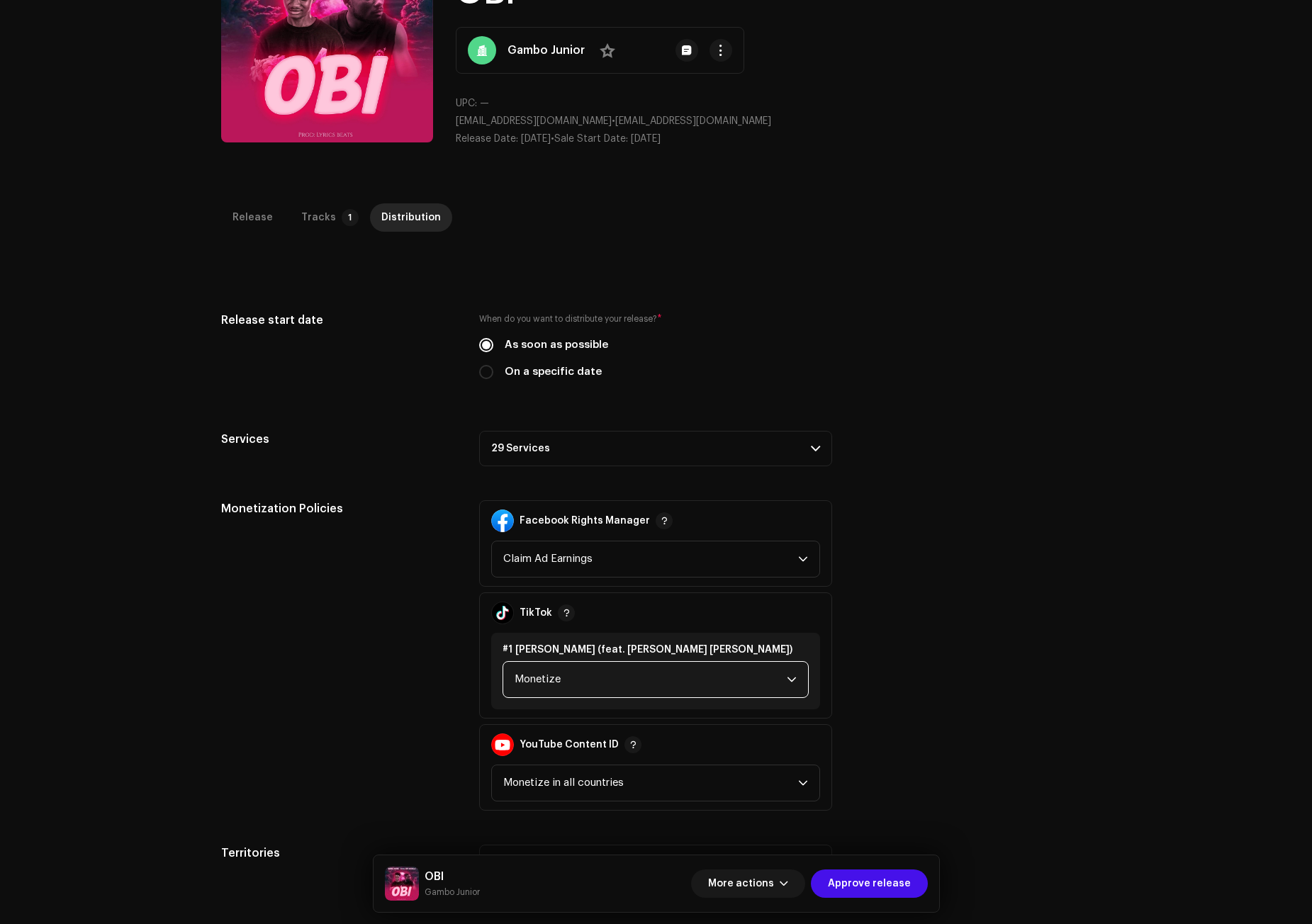
scroll to position [52, 0]
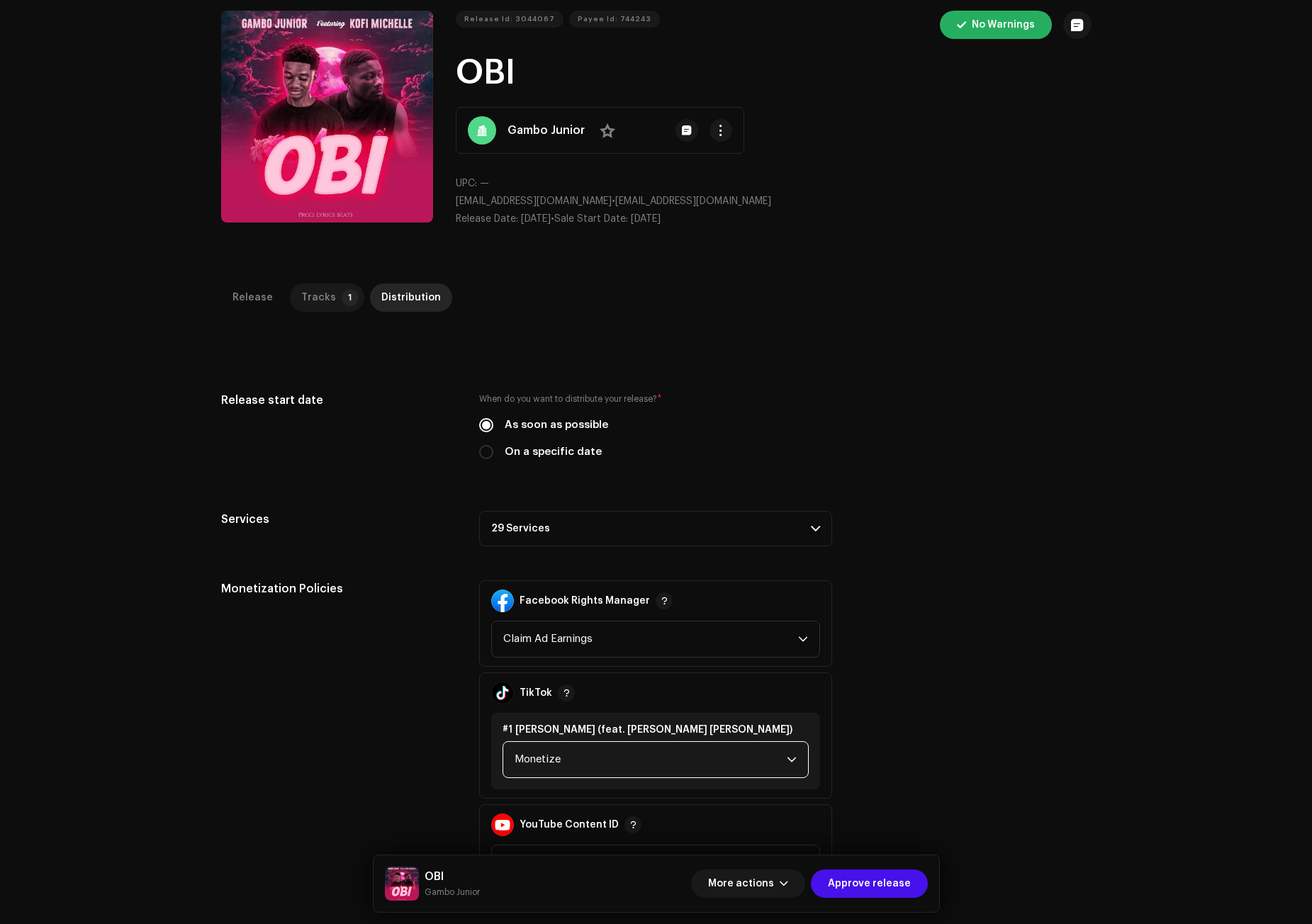
click at [312, 309] on div "Tracks" at bounding box center [318, 298] width 34 height 28
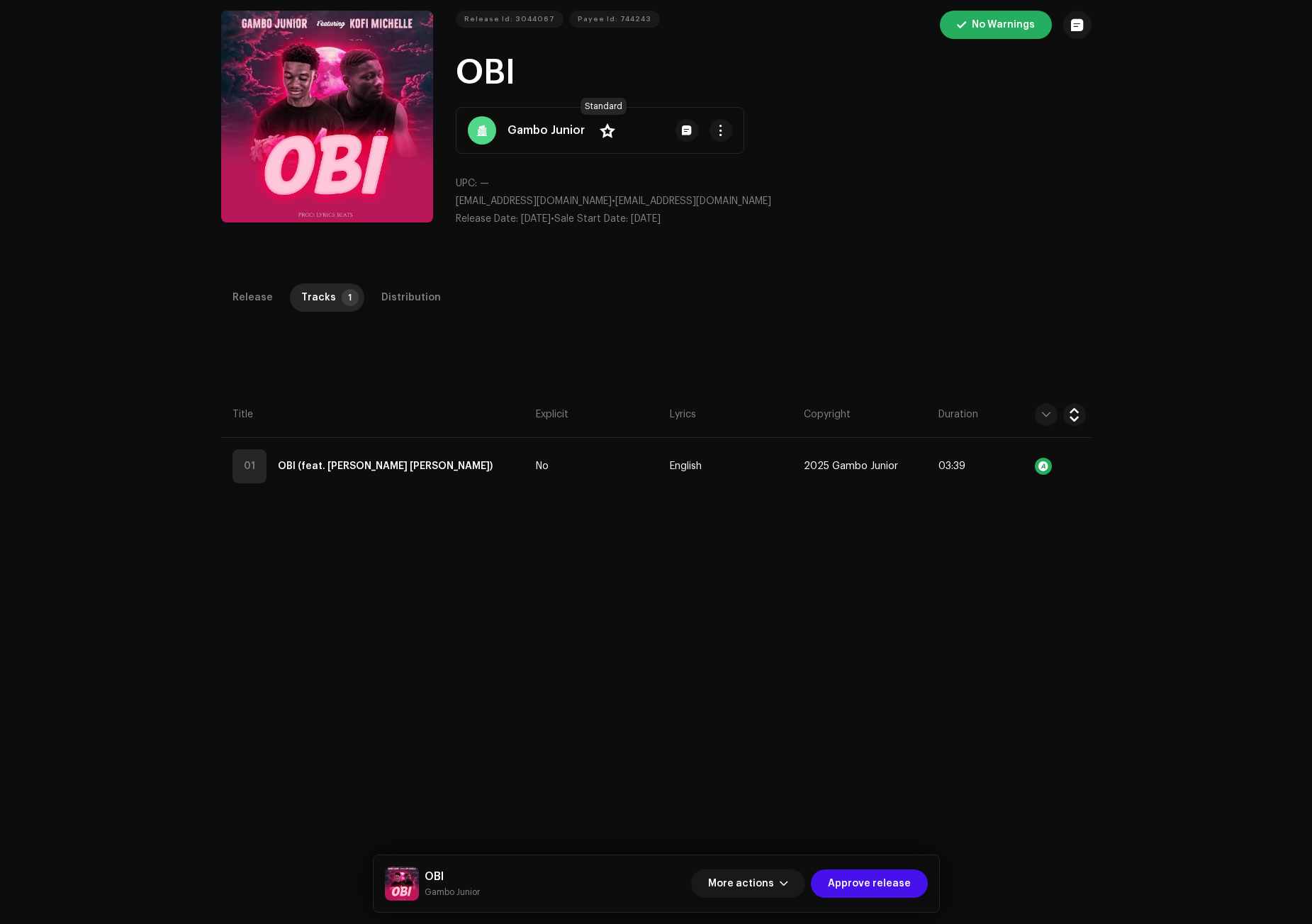
click at [604, 131] on span at bounding box center [608, 131] width 16 height 12
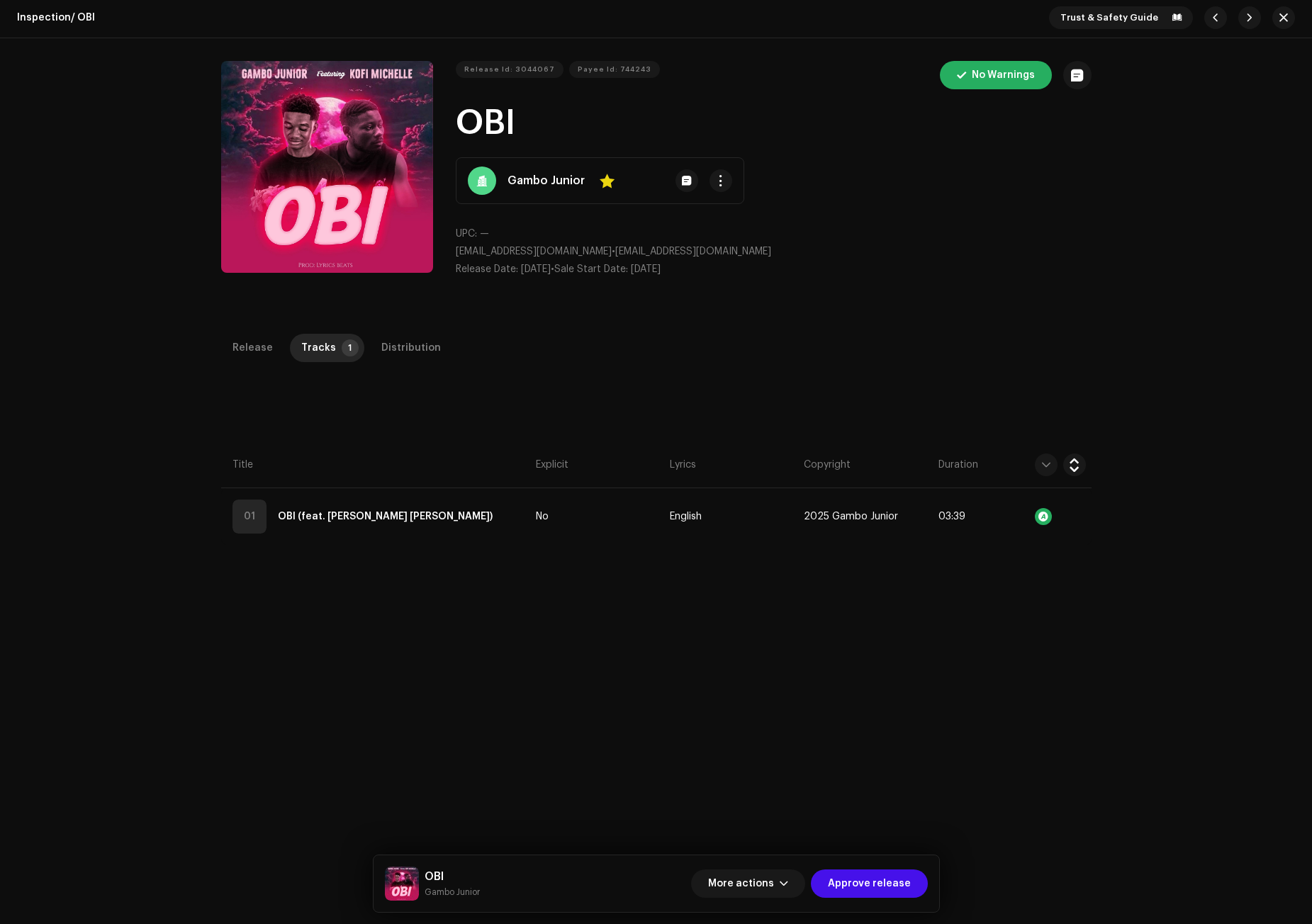
scroll to position [0, 0]
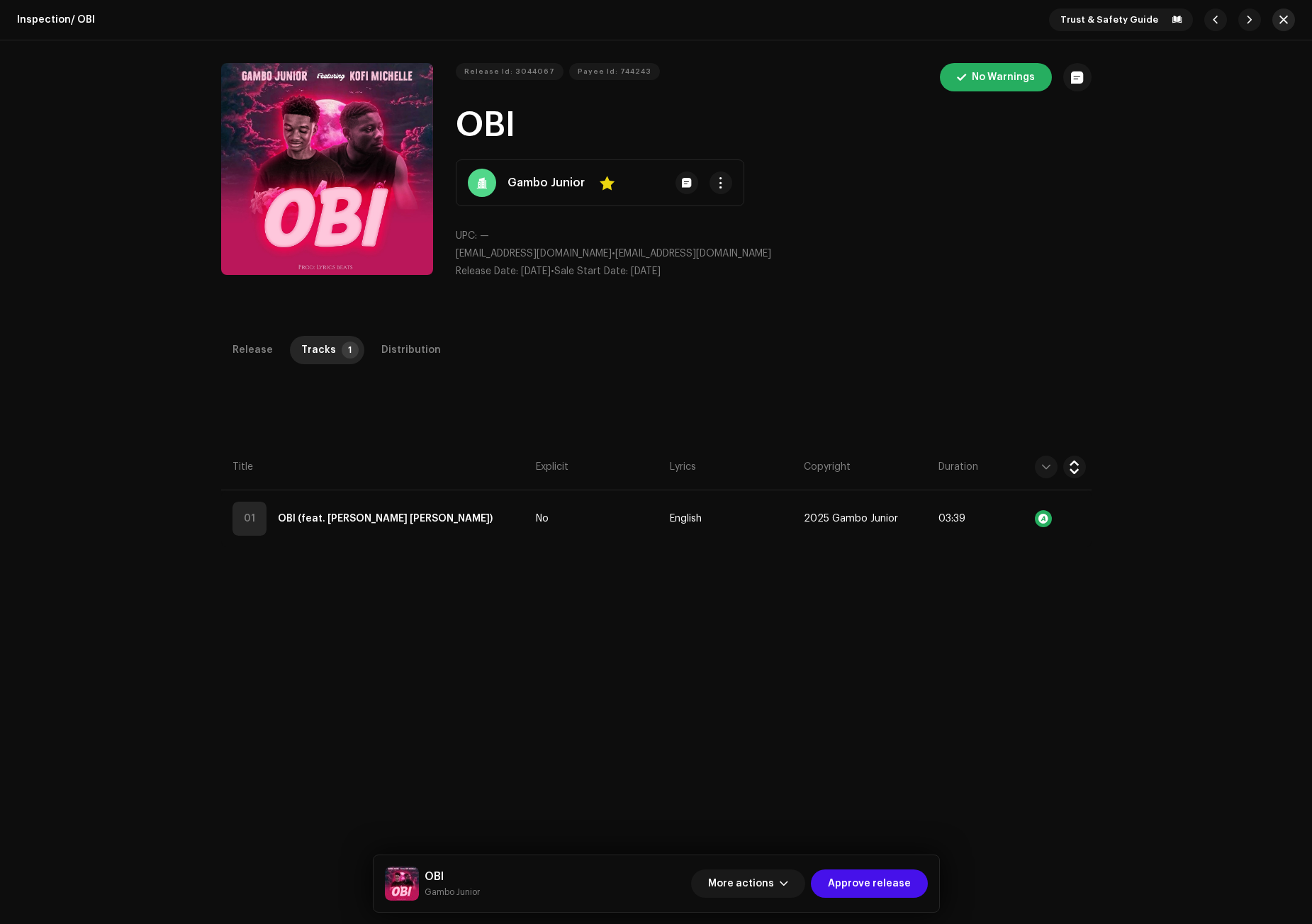
click at [1281, 27] on button "button" at bounding box center [1283, 20] width 23 height 23
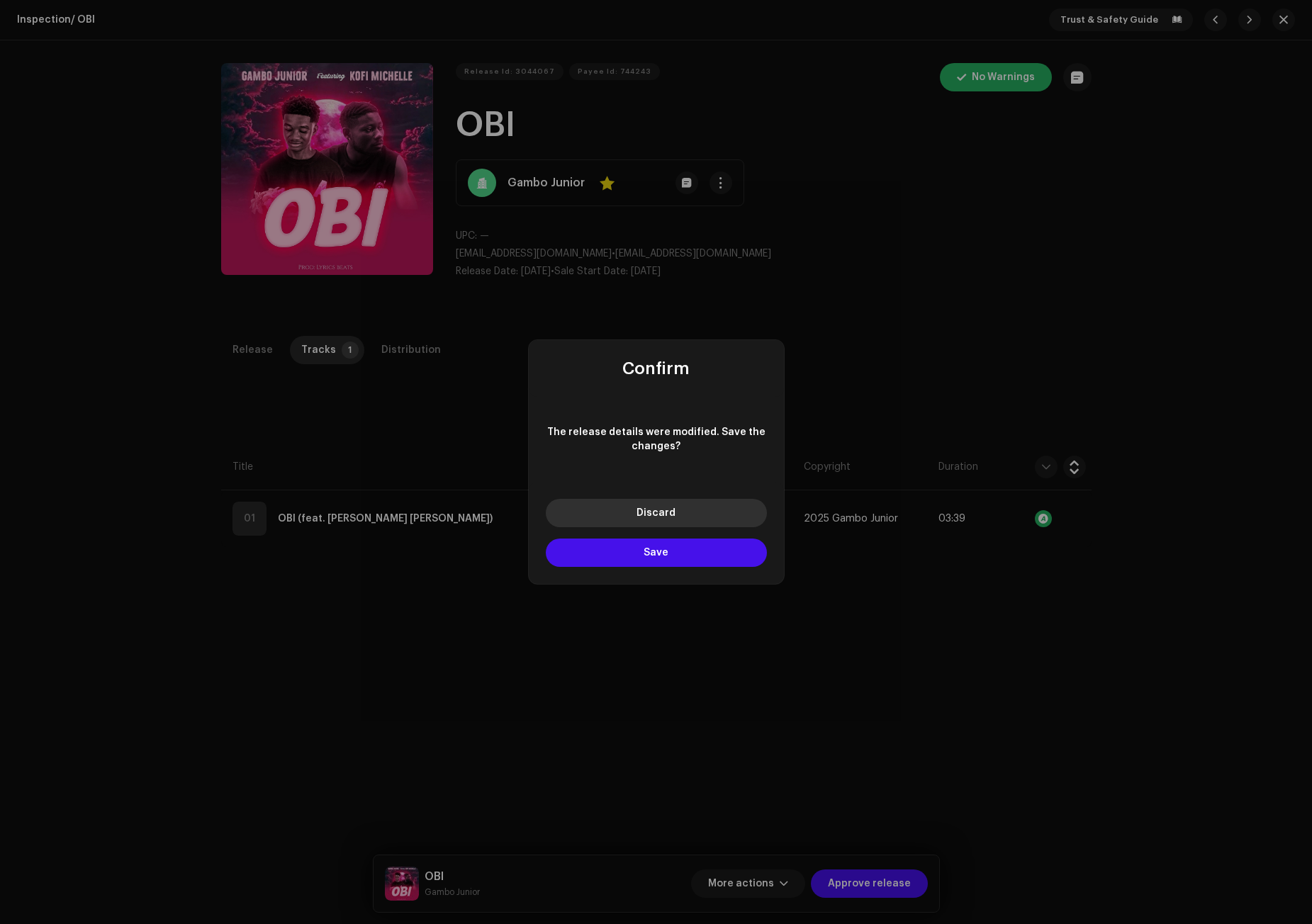
click at [640, 523] on button "Discard" at bounding box center [656, 513] width 221 height 28
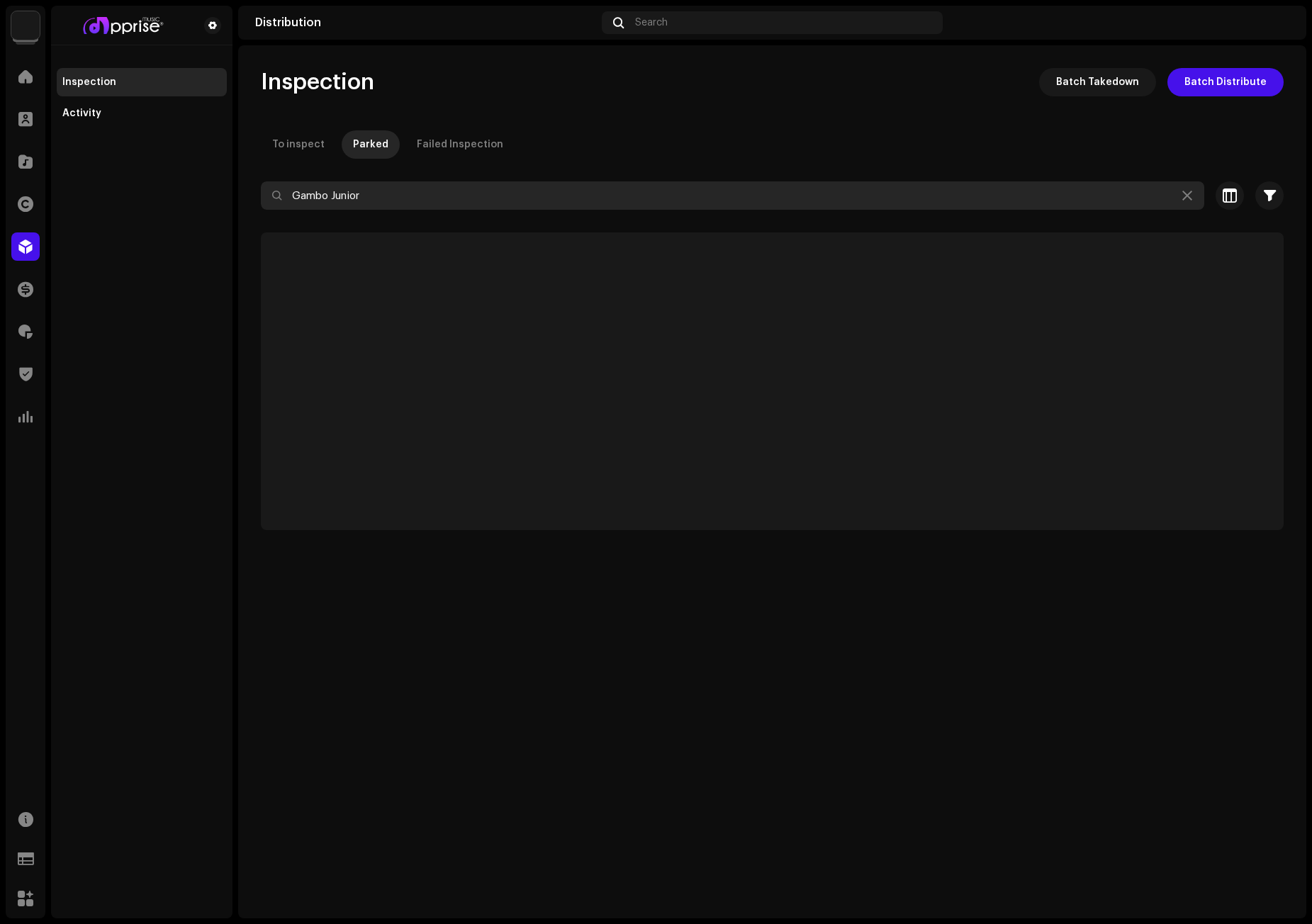
drag, startPoint x: 381, startPoint y: 195, endPoint x: 119, endPoint y: 190, distance: 262.0
click at [125, 192] on div "Apprise Music & Media Home Clients Catalog Rights Distribution Finance Royaltie…" at bounding box center [656, 462] width 1312 height 924
click at [23, 73] on span at bounding box center [26, 77] width 14 height 12
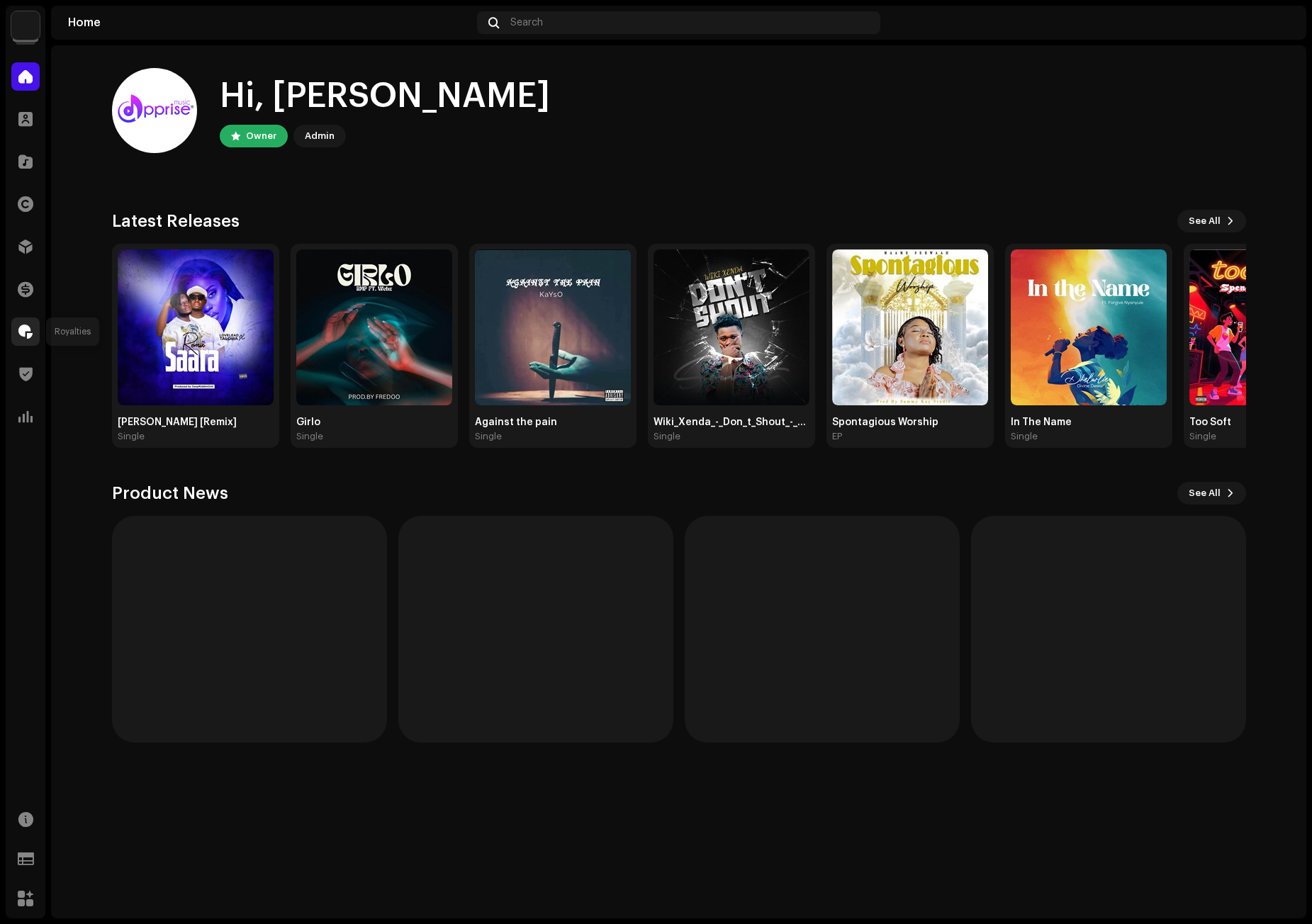
click at [22, 333] on span at bounding box center [26, 331] width 14 height 12
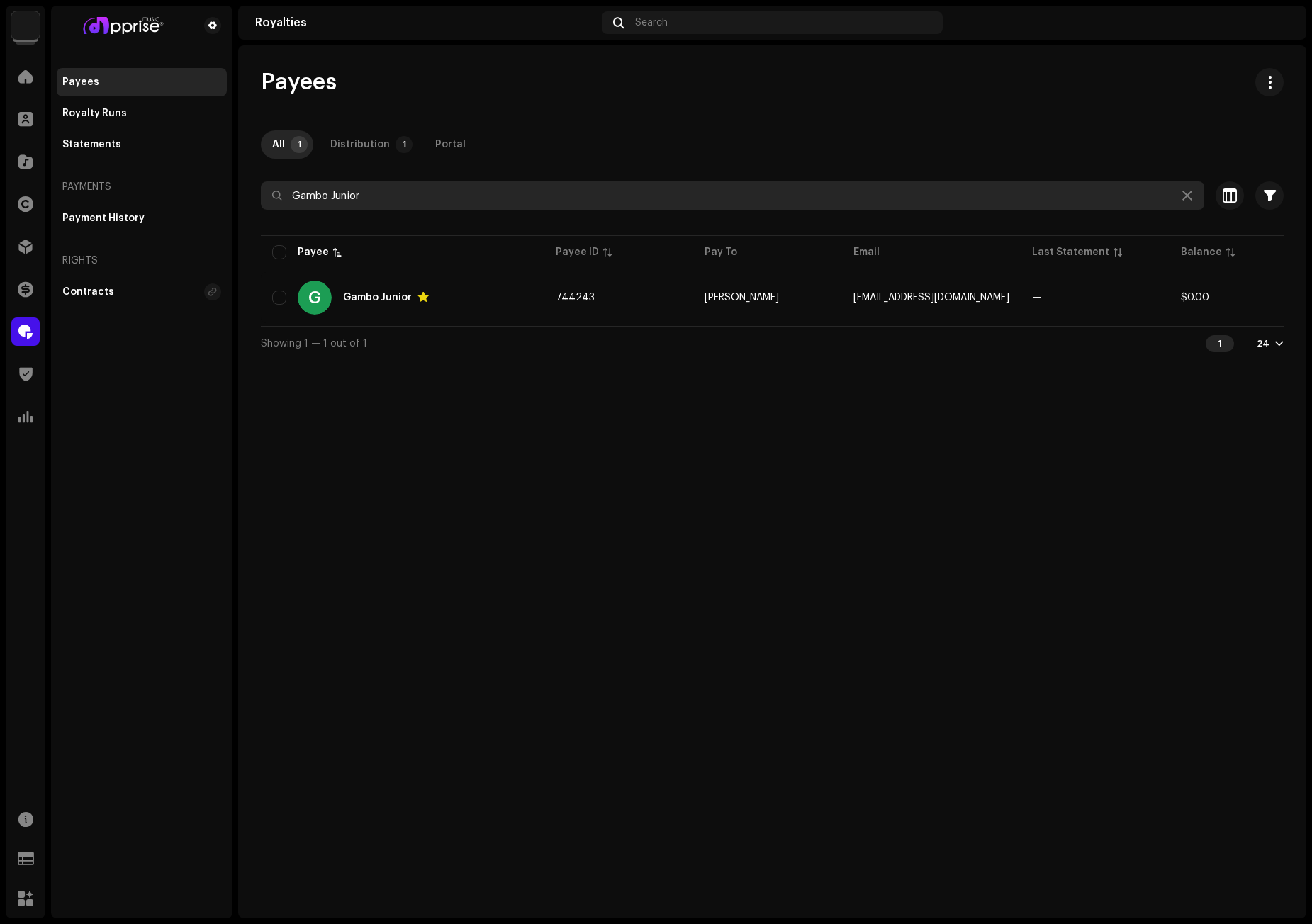
drag, startPoint x: 383, startPoint y: 192, endPoint x: 260, endPoint y: 193, distance: 123.0
click at [260, 193] on div "Payees All 1 Distribution 1 Portal Gambo Junior Selected 0 Select all 1 Options…" at bounding box center [773, 214] width 1068 height 292
paste input "Kwame RDV"
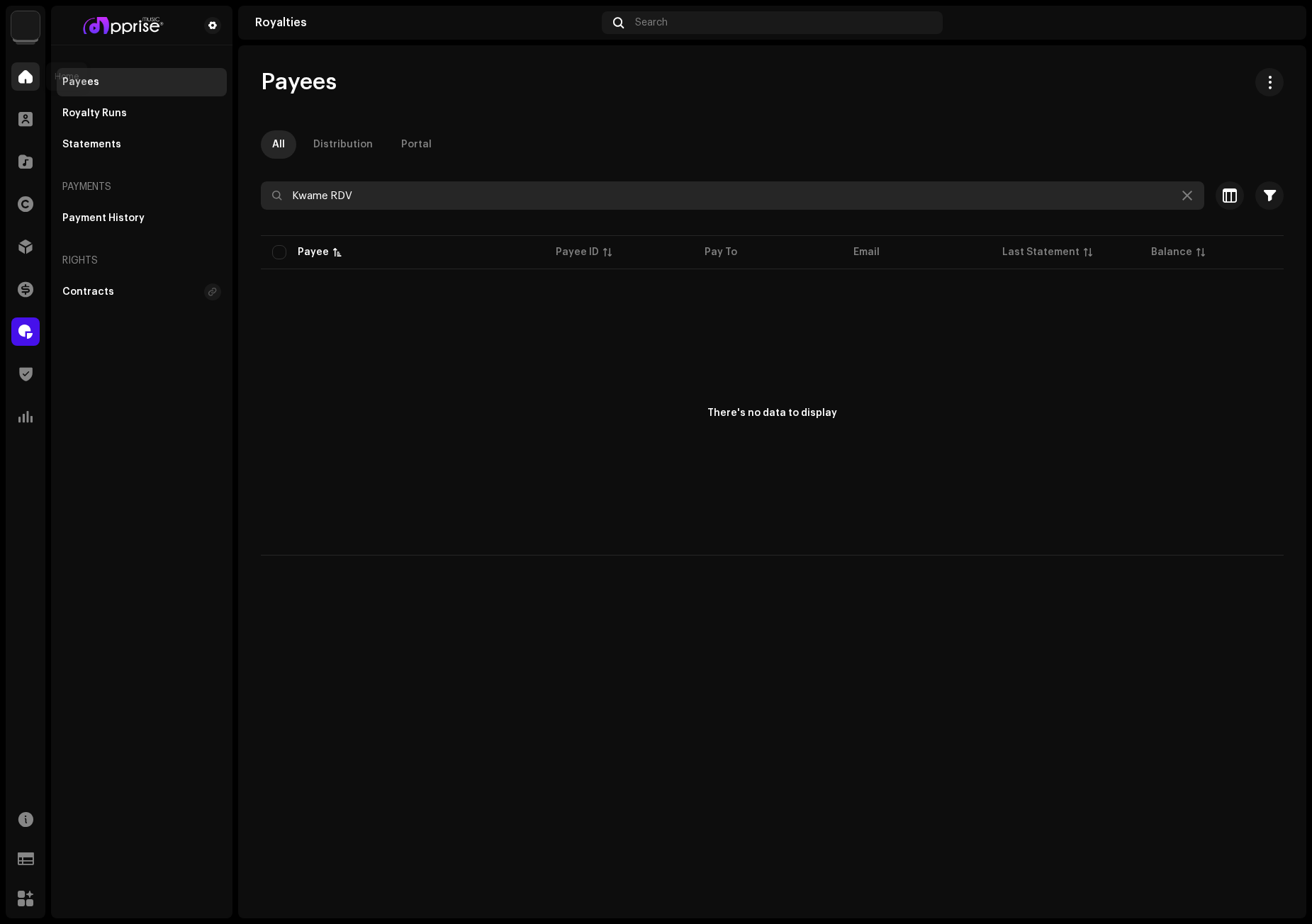
type input "Kwame RDV"
click at [18, 76] on div at bounding box center [26, 77] width 28 height 28
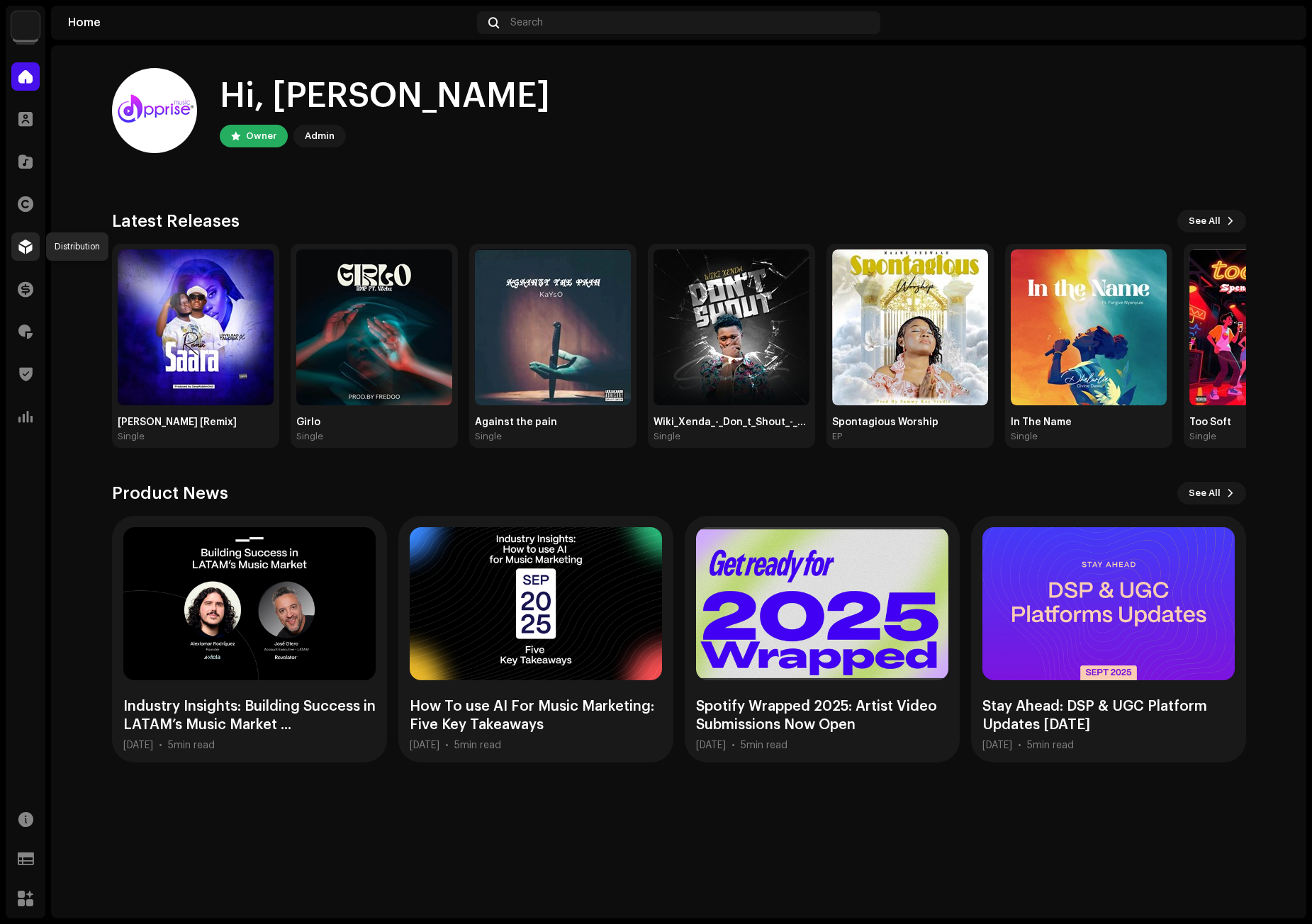
click at [24, 245] on span at bounding box center [26, 246] width 14 height 12
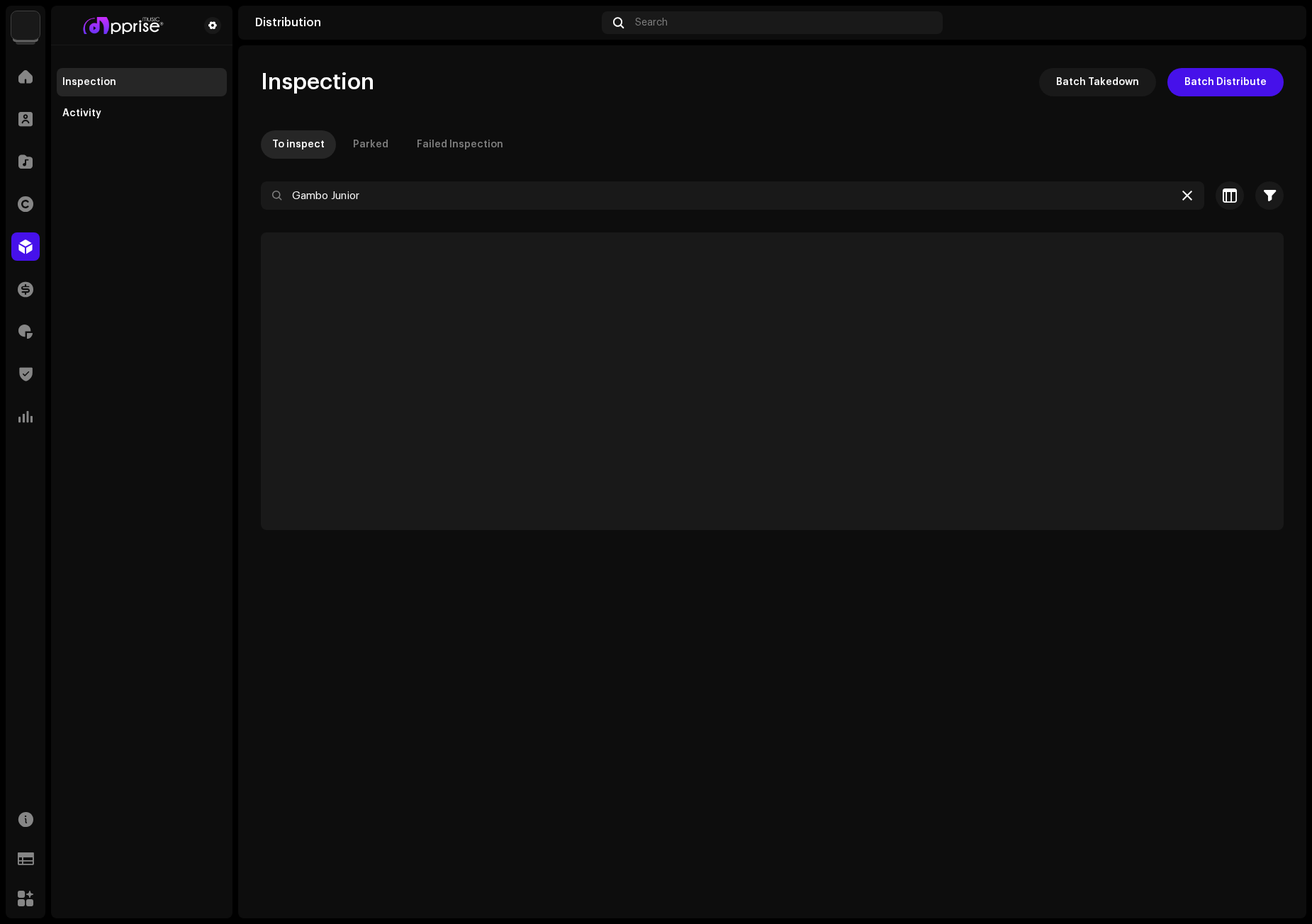
click at [1188, 193] on icon at bounding box center [1187, 195] width 10 height 12
click at [9, 73] on div "Home" at bounding box center [25, 77] width 40 height 40
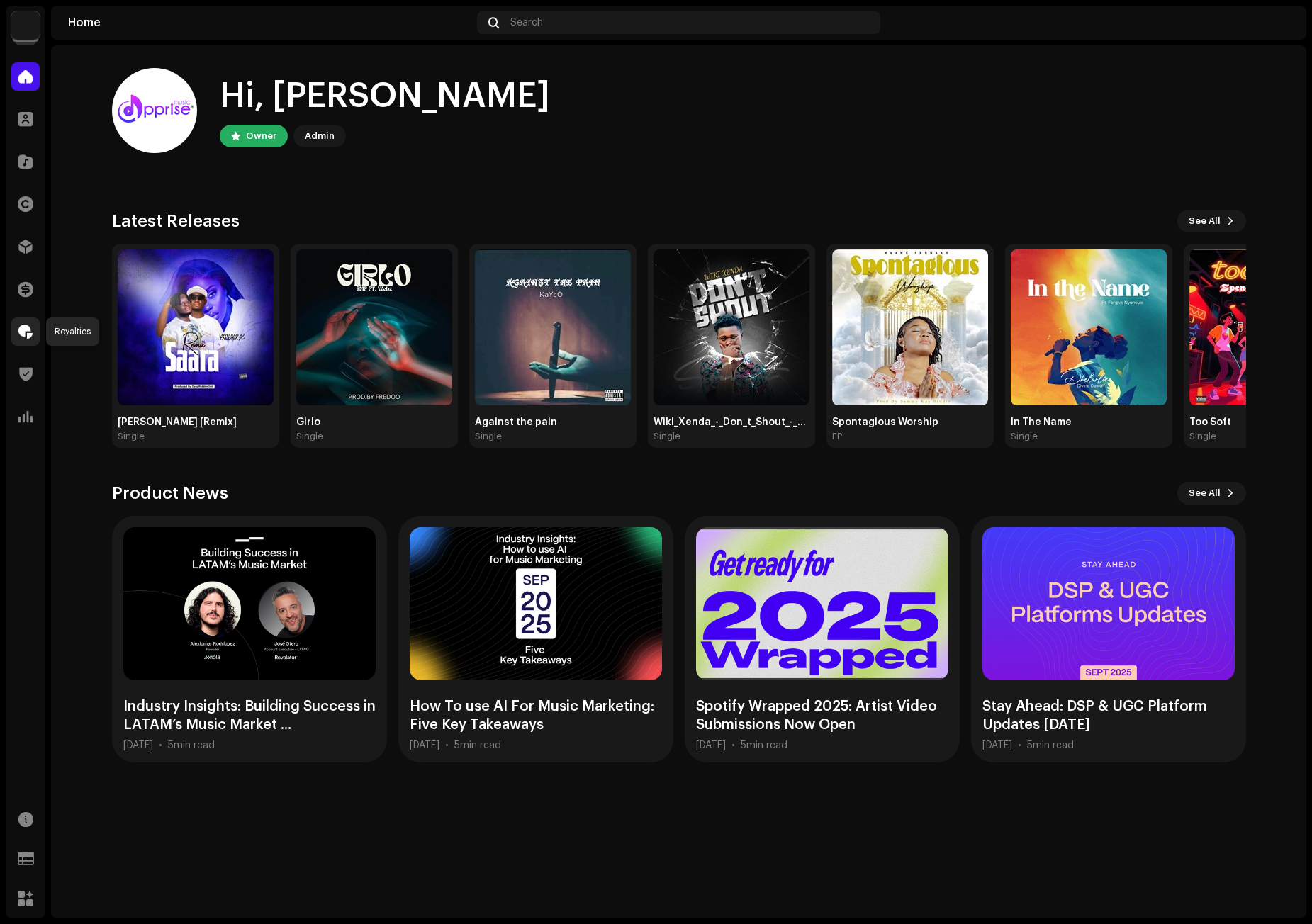
click at [20, 330] on span at bounding box center [26, 331] width 14 height 12
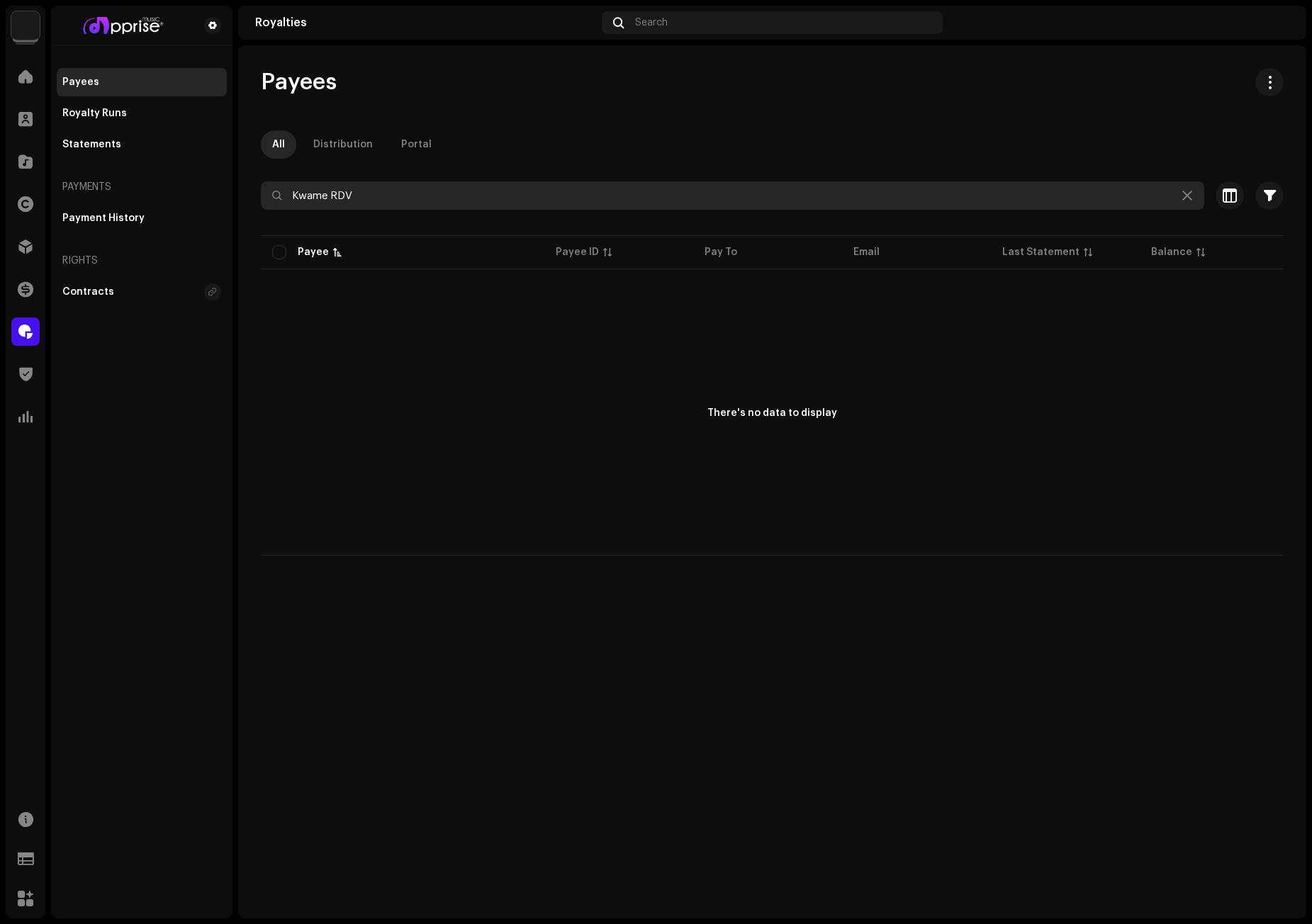
drag, startPoint x: 383, startPoint y: 197, endPoint x: 262, endPoint y: 196, distance: 121.0
click at [262, 196] on input "Kwame RDV" at bounding box center [733, 195] width 944 height 28
paste input "text"
drag, startPoint x: 296, startPoint y: 193, endPoint x: 186, endPoint y: 193, distance: 110.0
click at [186, 193] on div "Apprise Music & Media Home Clients Catalog Rights Distribution Finance Royaltie…" at bounding box center [656, 462] width 1312 height 924
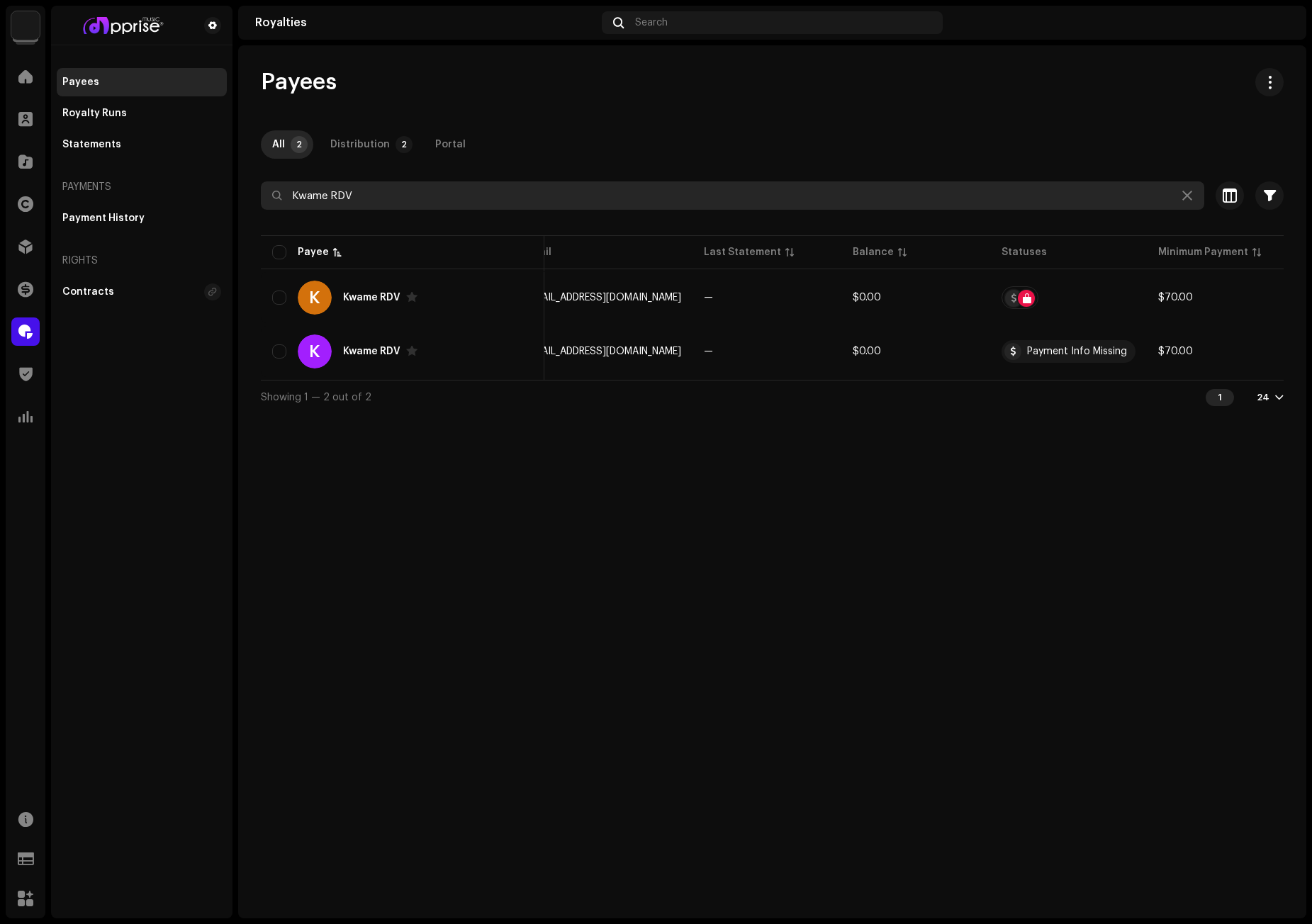
scroll to position [0, 470]
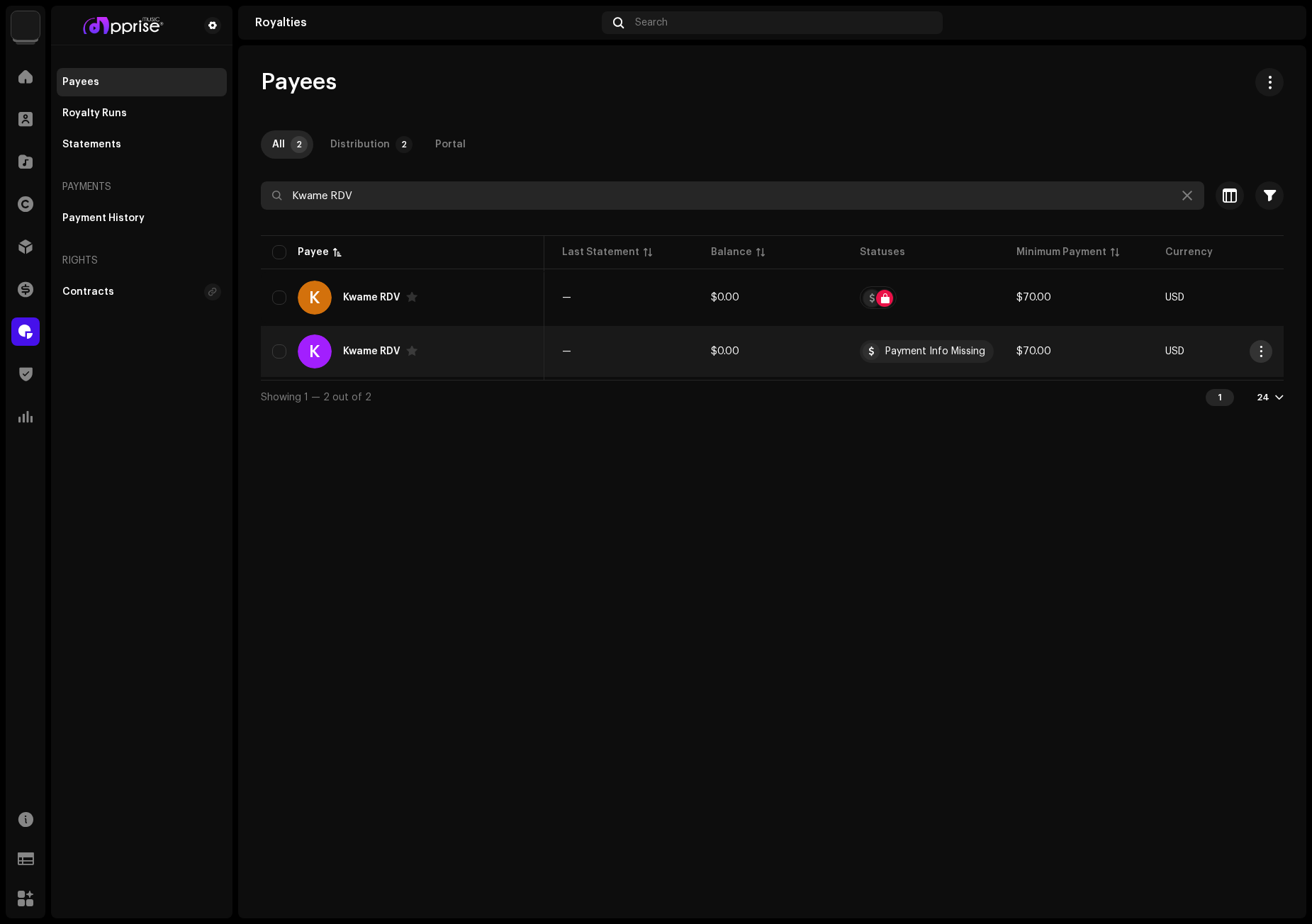
type input "Kwame RDV"
click at [1262, 349] on span "button" at bounding box center [1261, 351] width 11 height 12
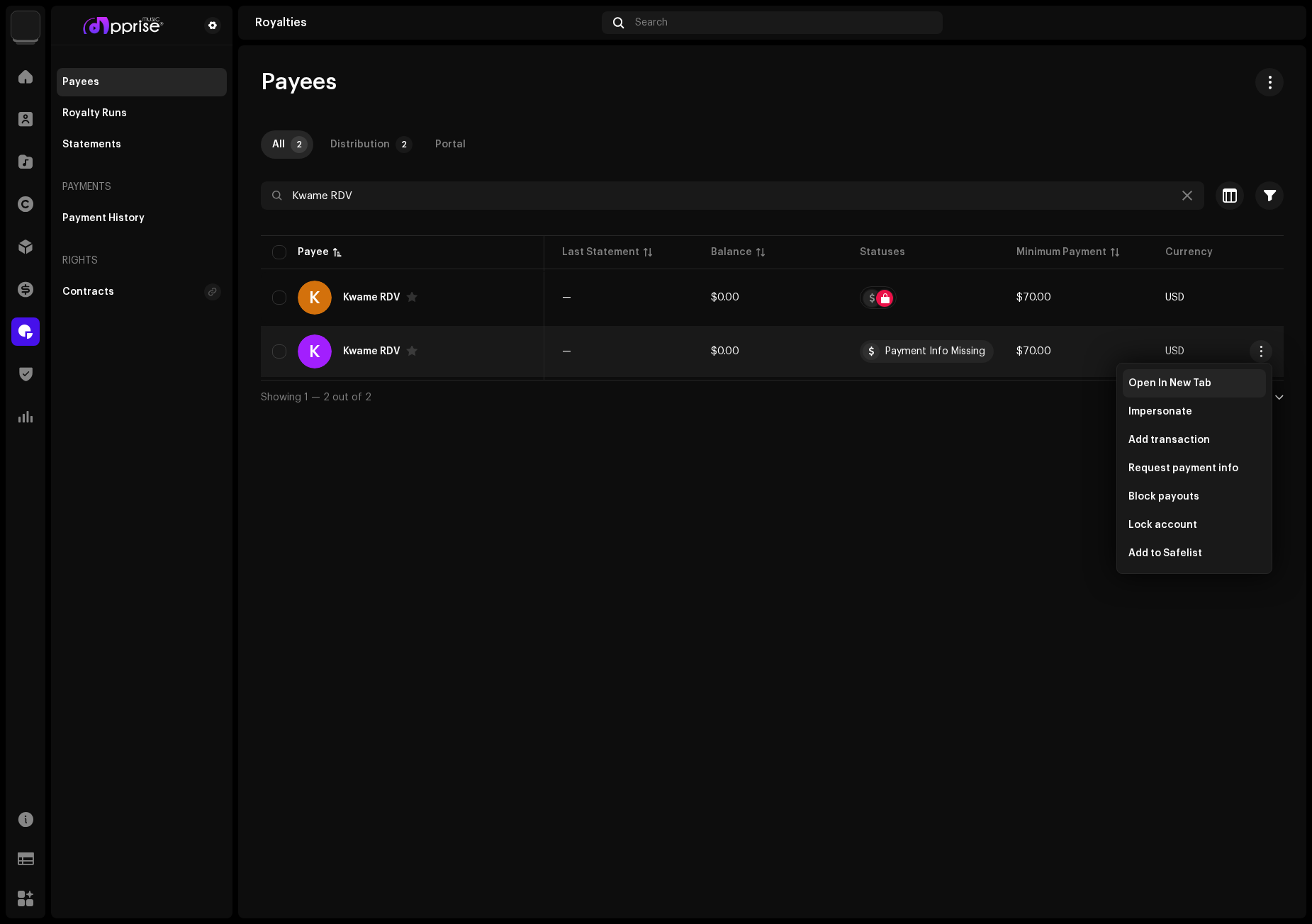
click at [1160, 382] on span "Open In New Tab" at bounding box center [1170, 383] width 83 height 12
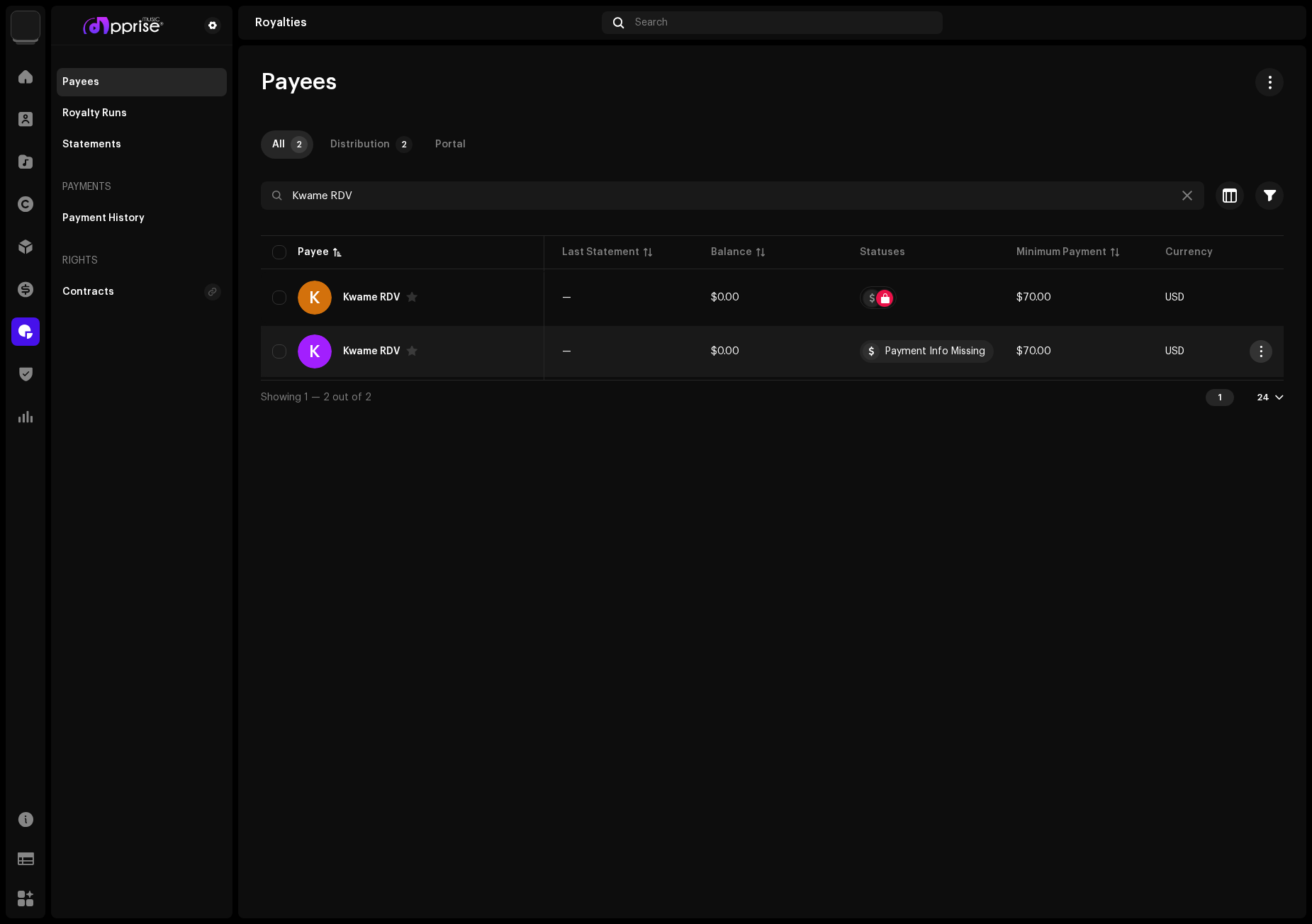
click at [1263, 353] on span "button" at bounding box center [1261, 351] width 11 height 12
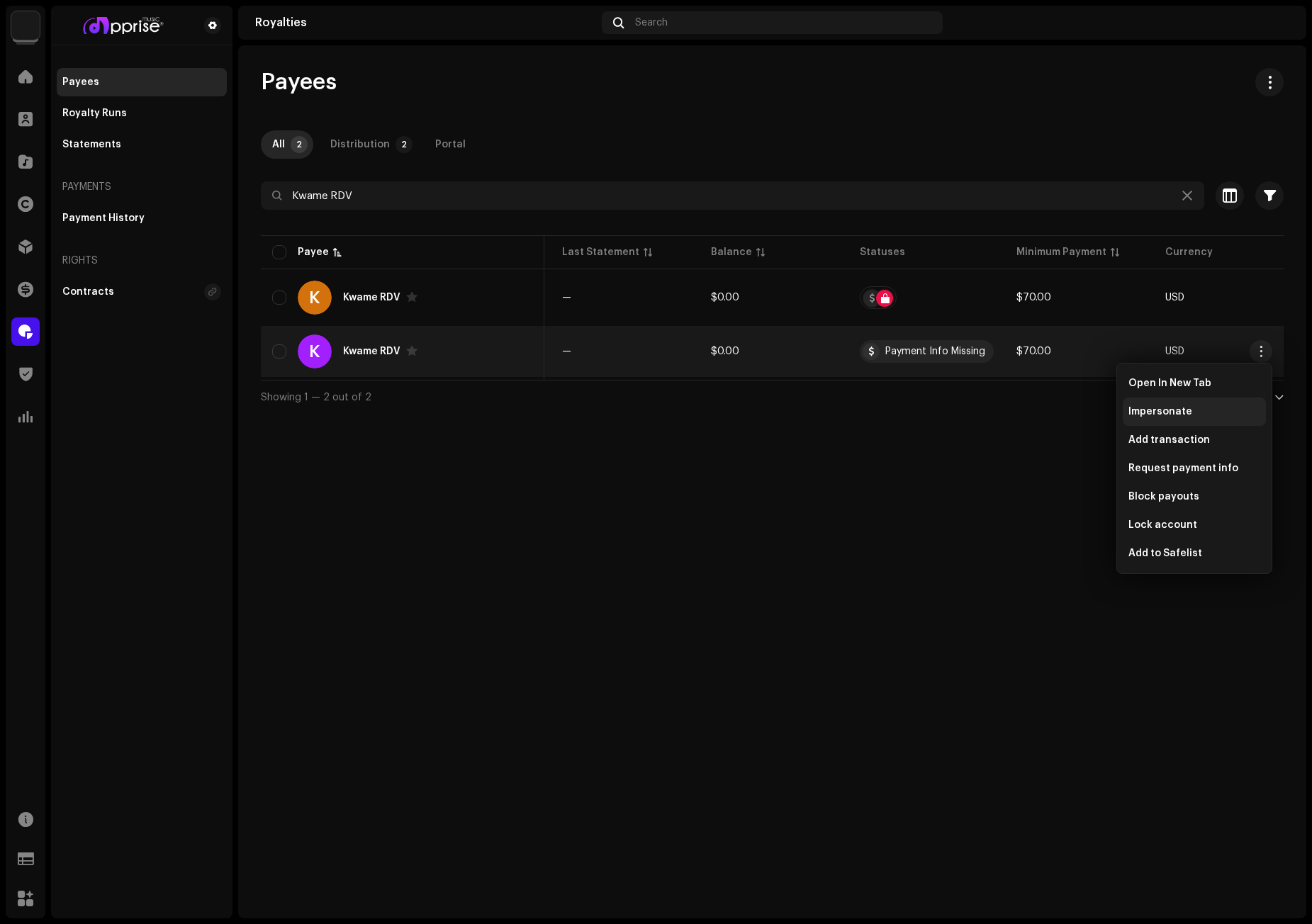
click at [1174, 408] on span "Impersonate" at bounding box center [1160, 411] width 64 height 12
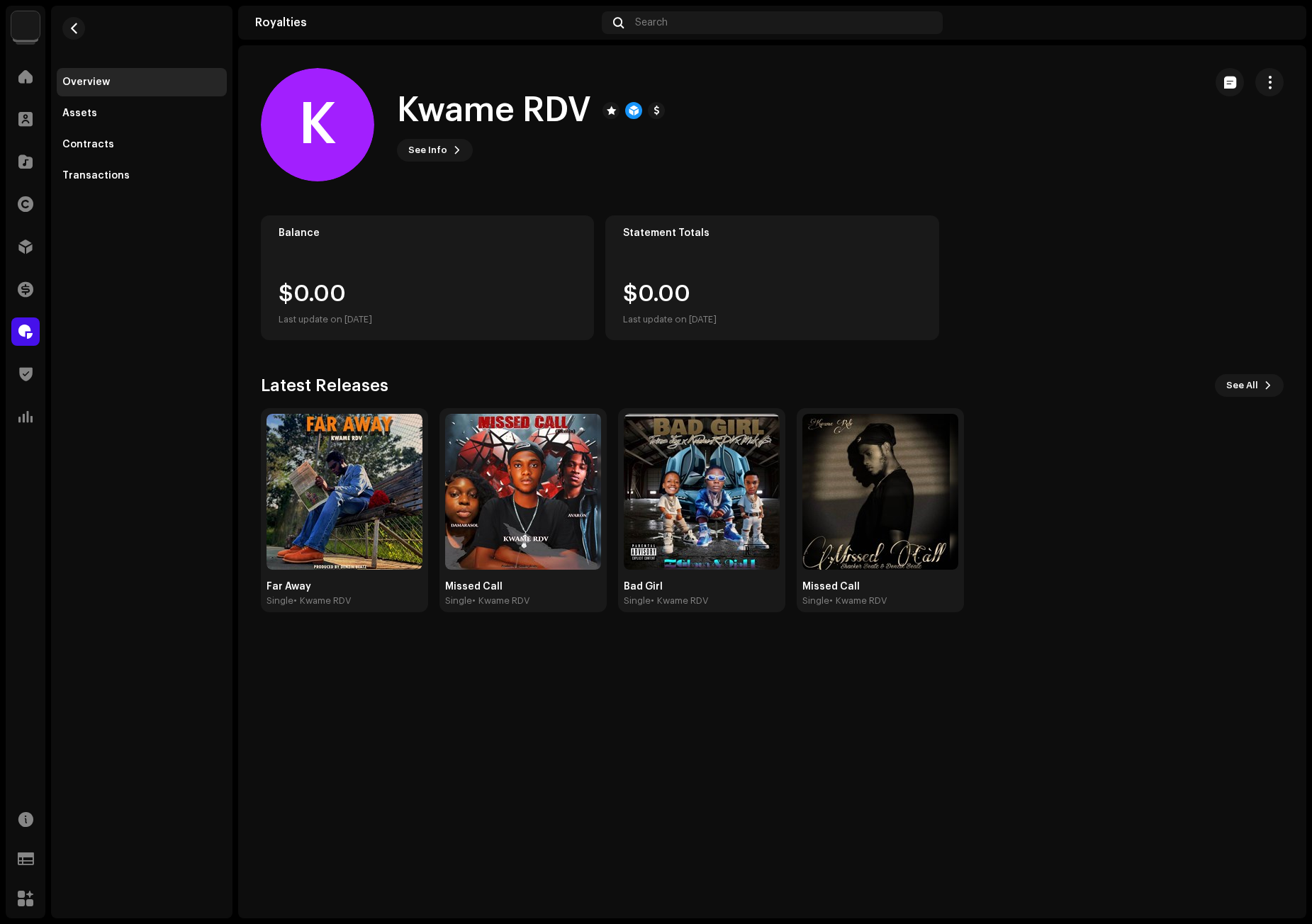
click at [981, 127] on div "K Kwame RDV See Info" at bounding box center [727, 124] width 932 height 113
